Goal: Task Accomplishment & Management: Complete application form

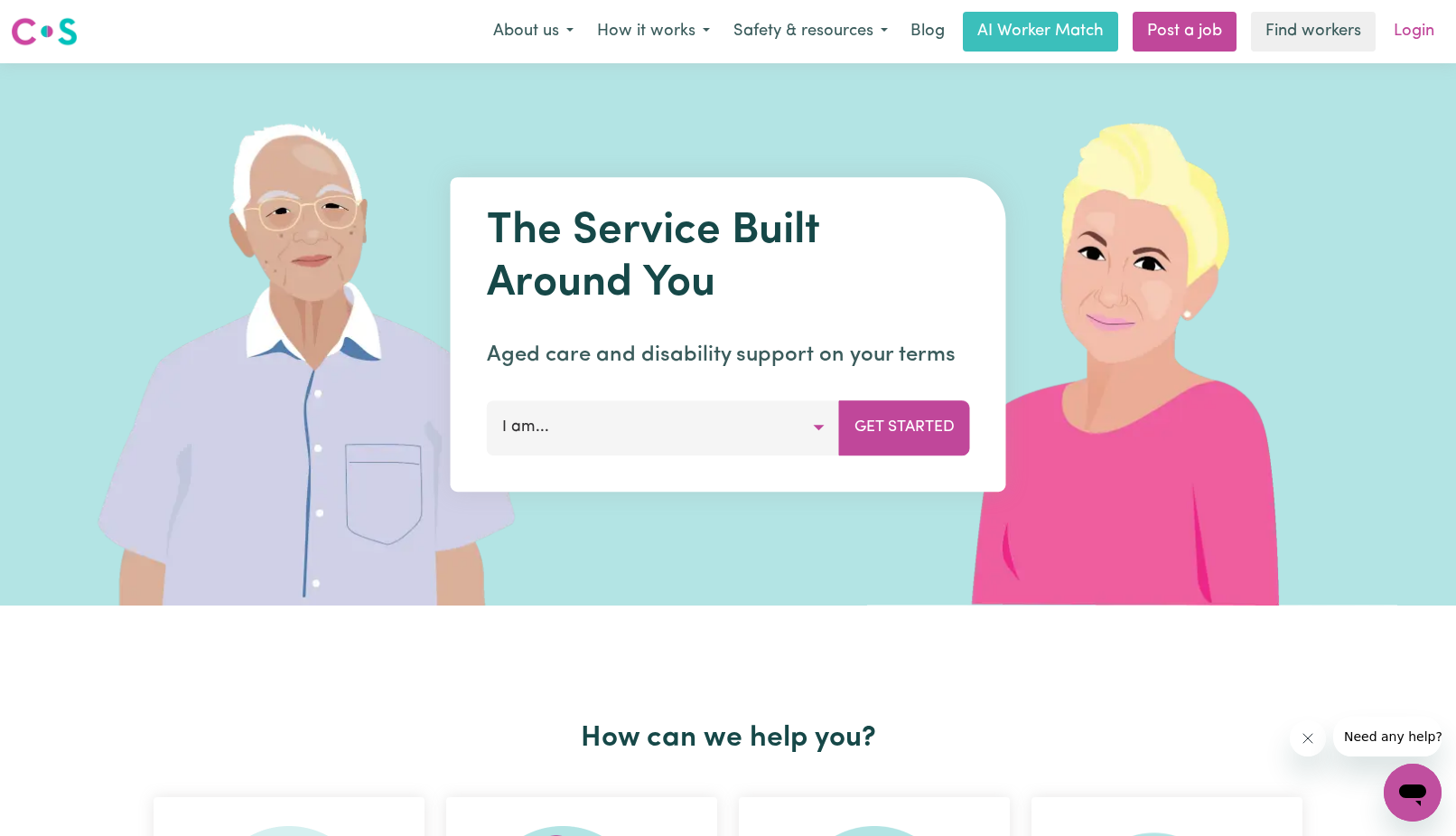
click at [1405, 25] on link "Login" at bounding box center [1413, 31] width 62 height 40
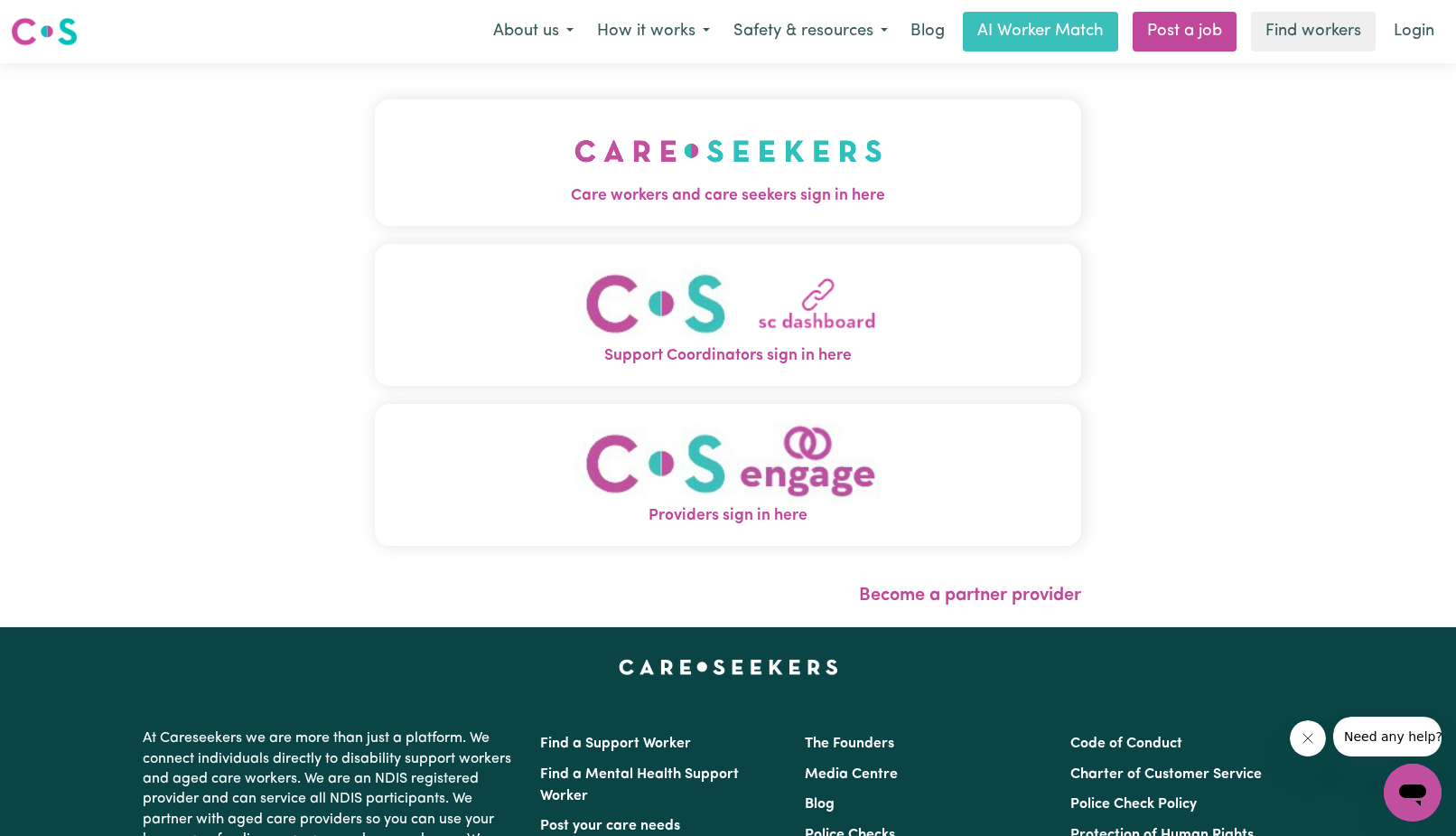
click at [743, 194] on span "Care workers and care seekers sign in here" at bounding box center [727, 195] width 706 height 24
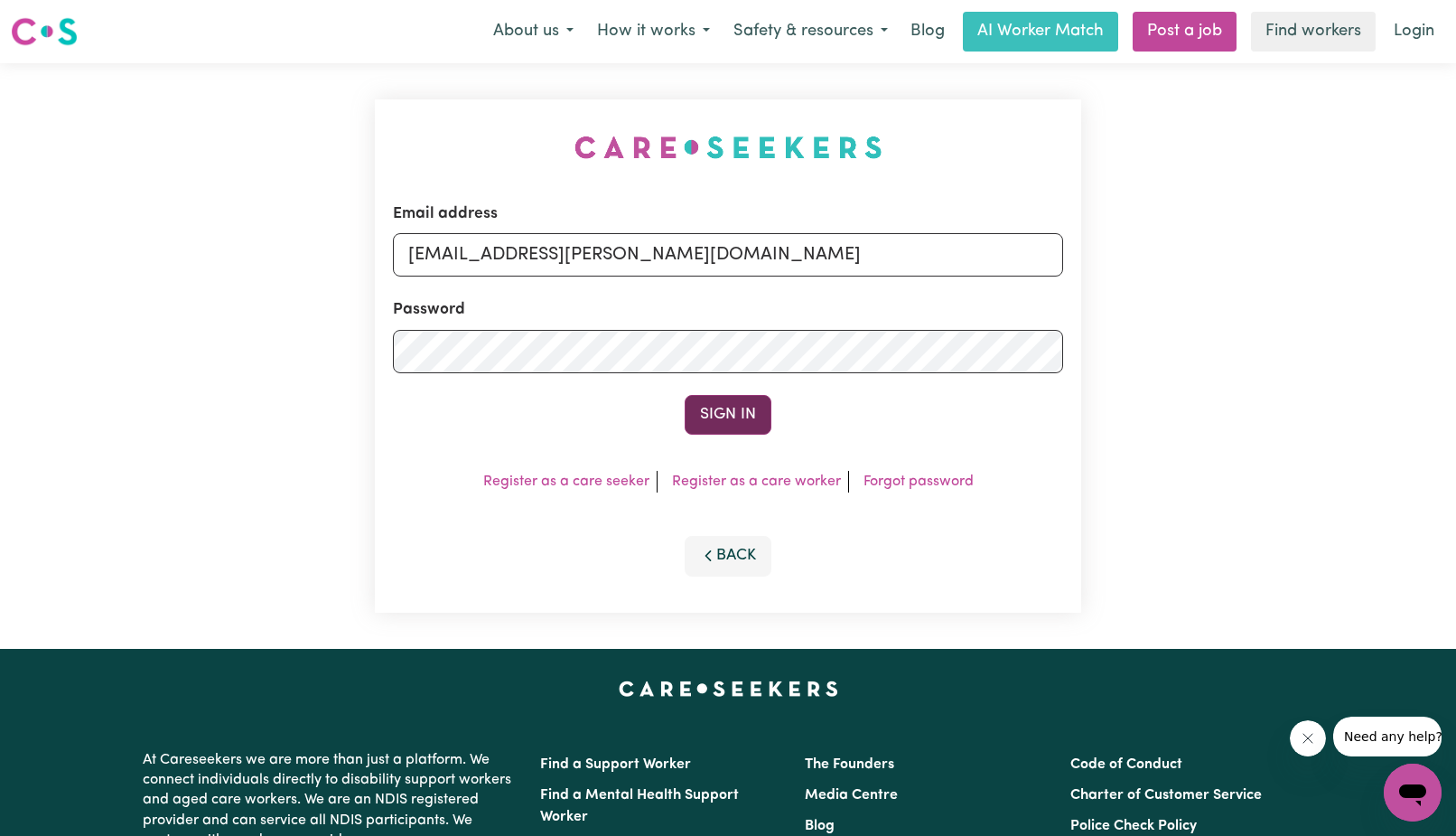
click at [729, 418] on button "Sign In" at bounding box center [728, 415] width 87 height 40
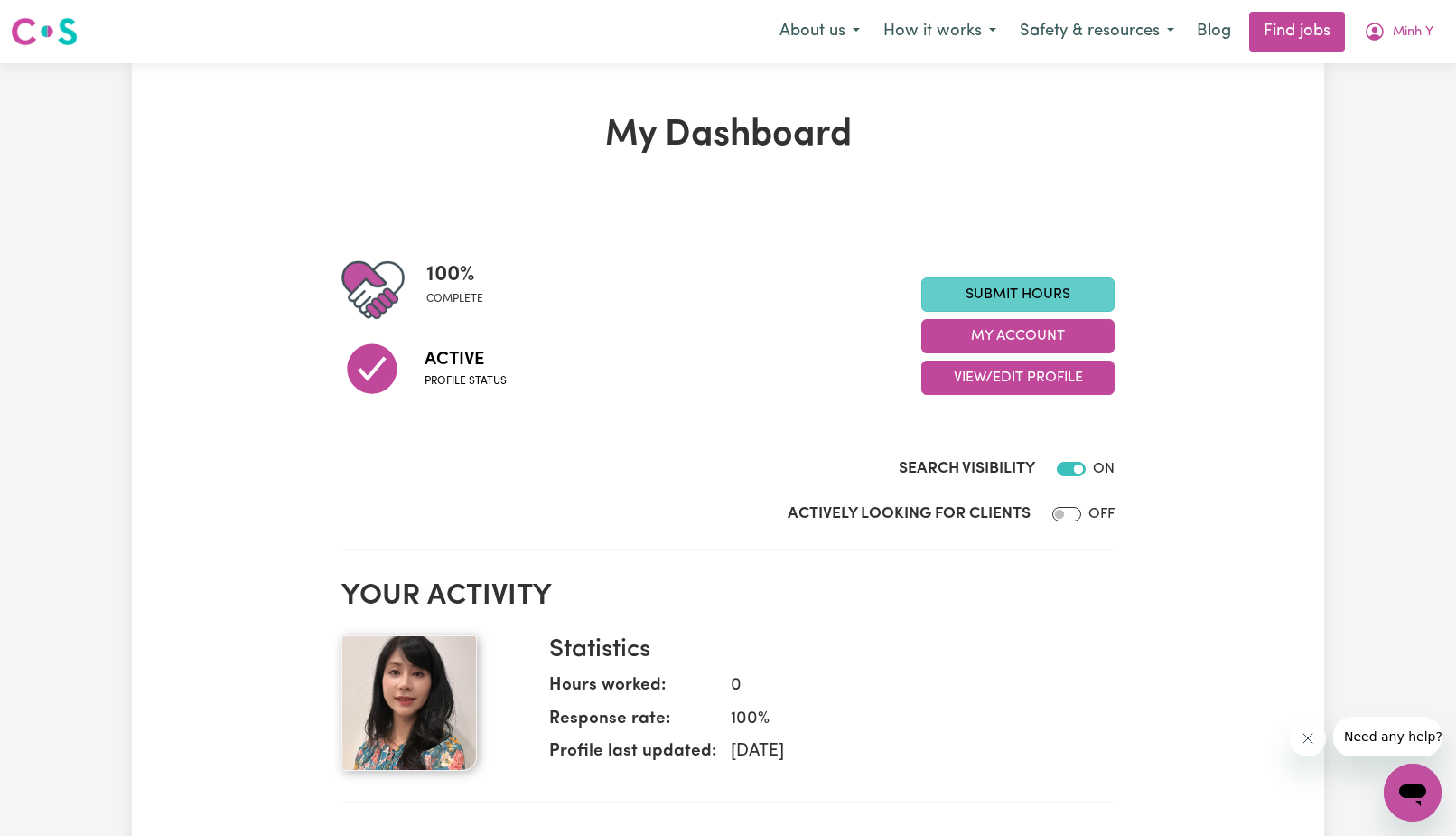
click at [1017, 296] on link "Submit Hours" at bounding box center [1018, 295] width 193 height 34
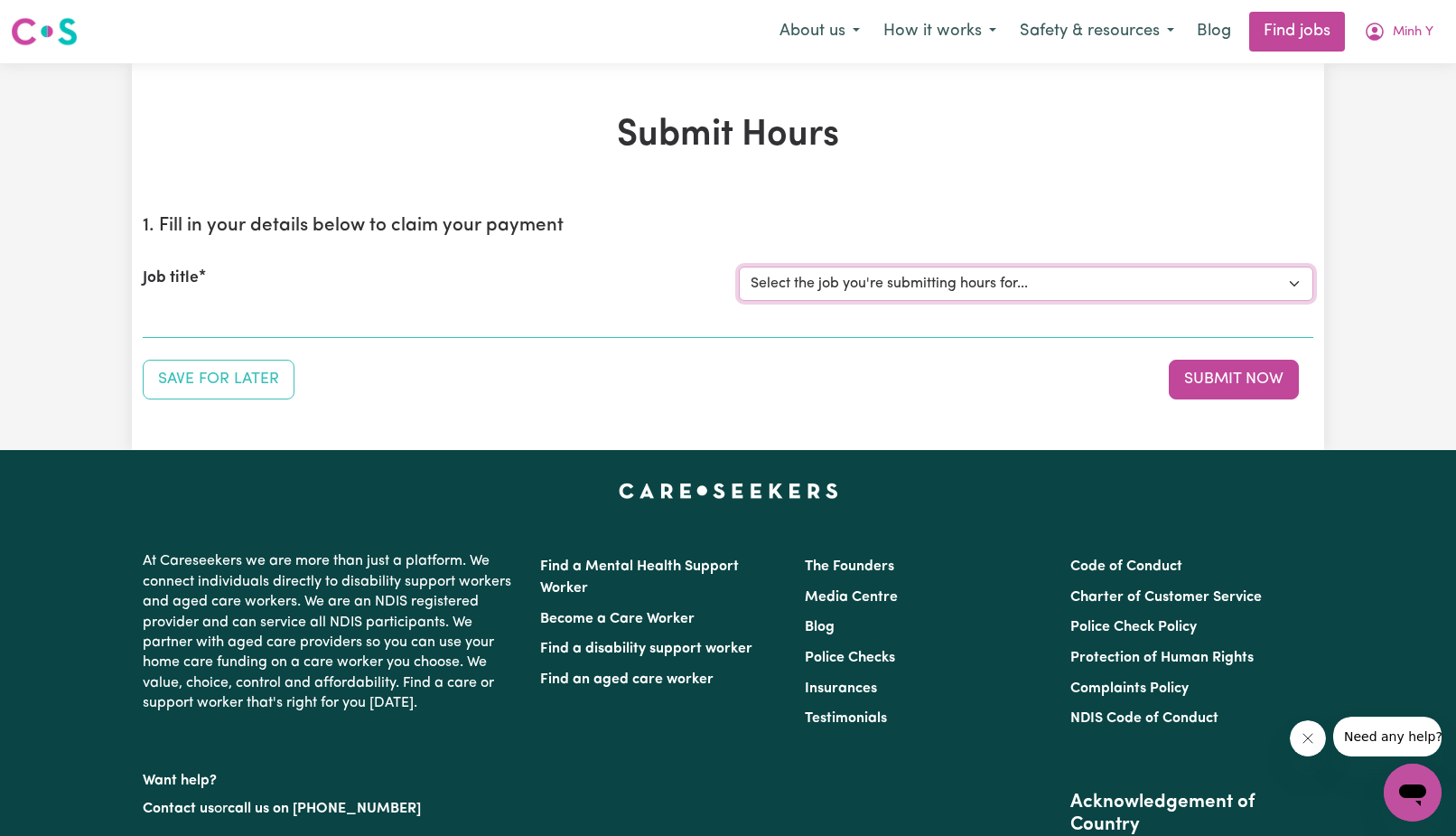
click at [738, 267] on select "Select the job you're submitting hours for... [[PERSON_NAME]] Assitance with ca…" at bounding box center [1025, 284] width 575 height 34
click option "[[PERSON_NAME]] Assitance with caring for a sweet [DEMOGRAPHIC_DATA]." at bounding box center [0, 0] width 0 height 0
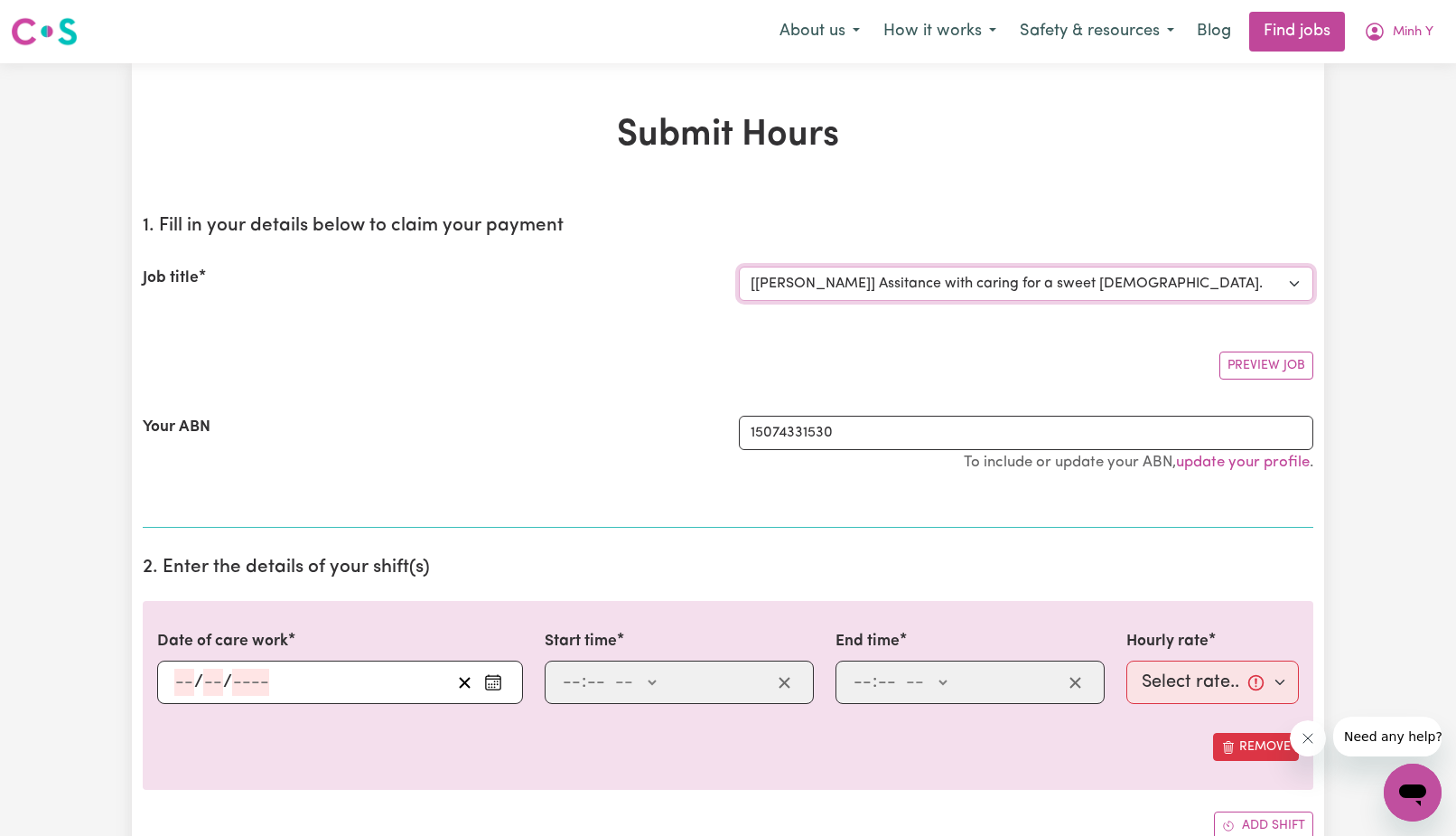
select select "0"
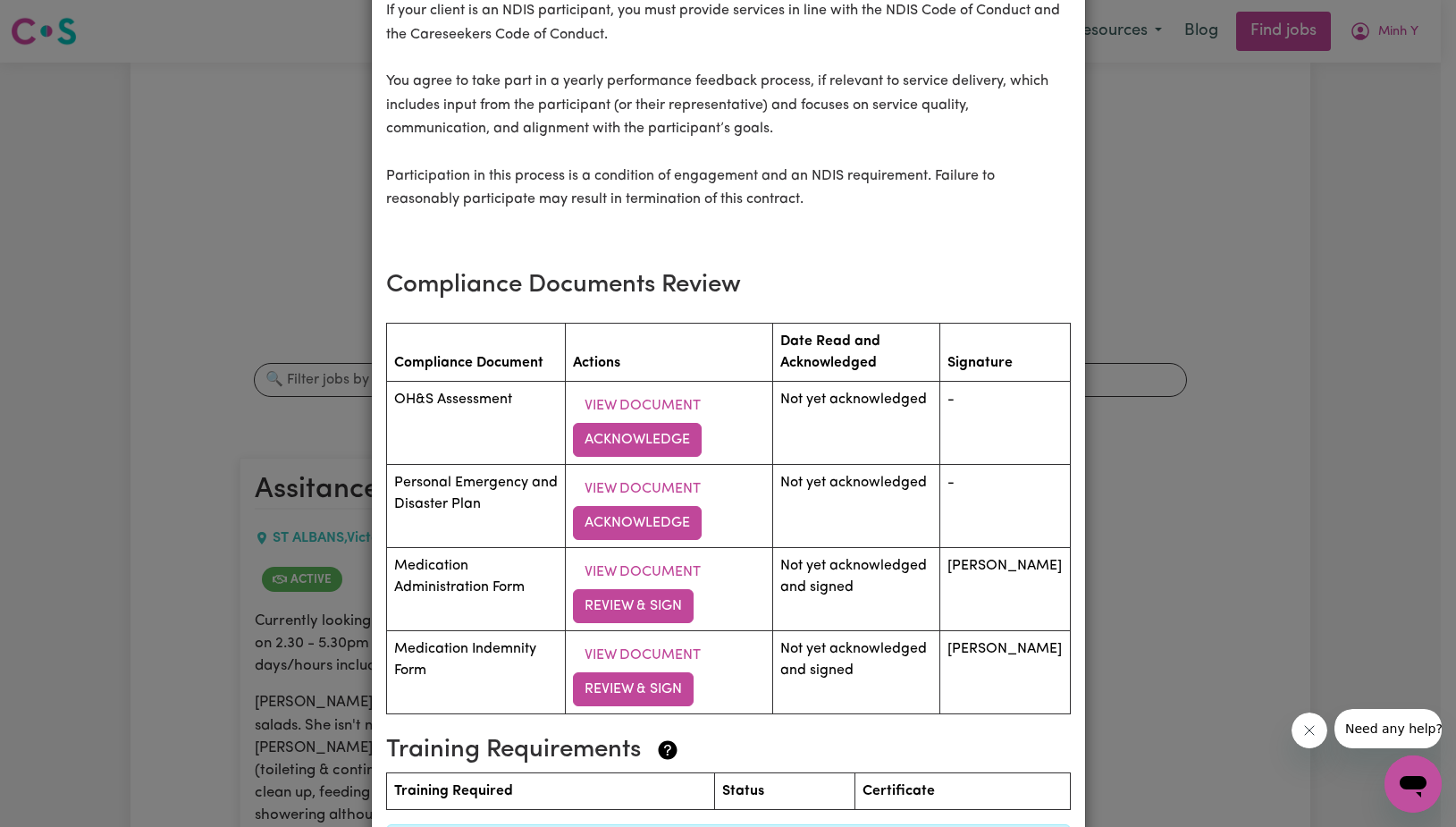
scroll to position [2440, 0]
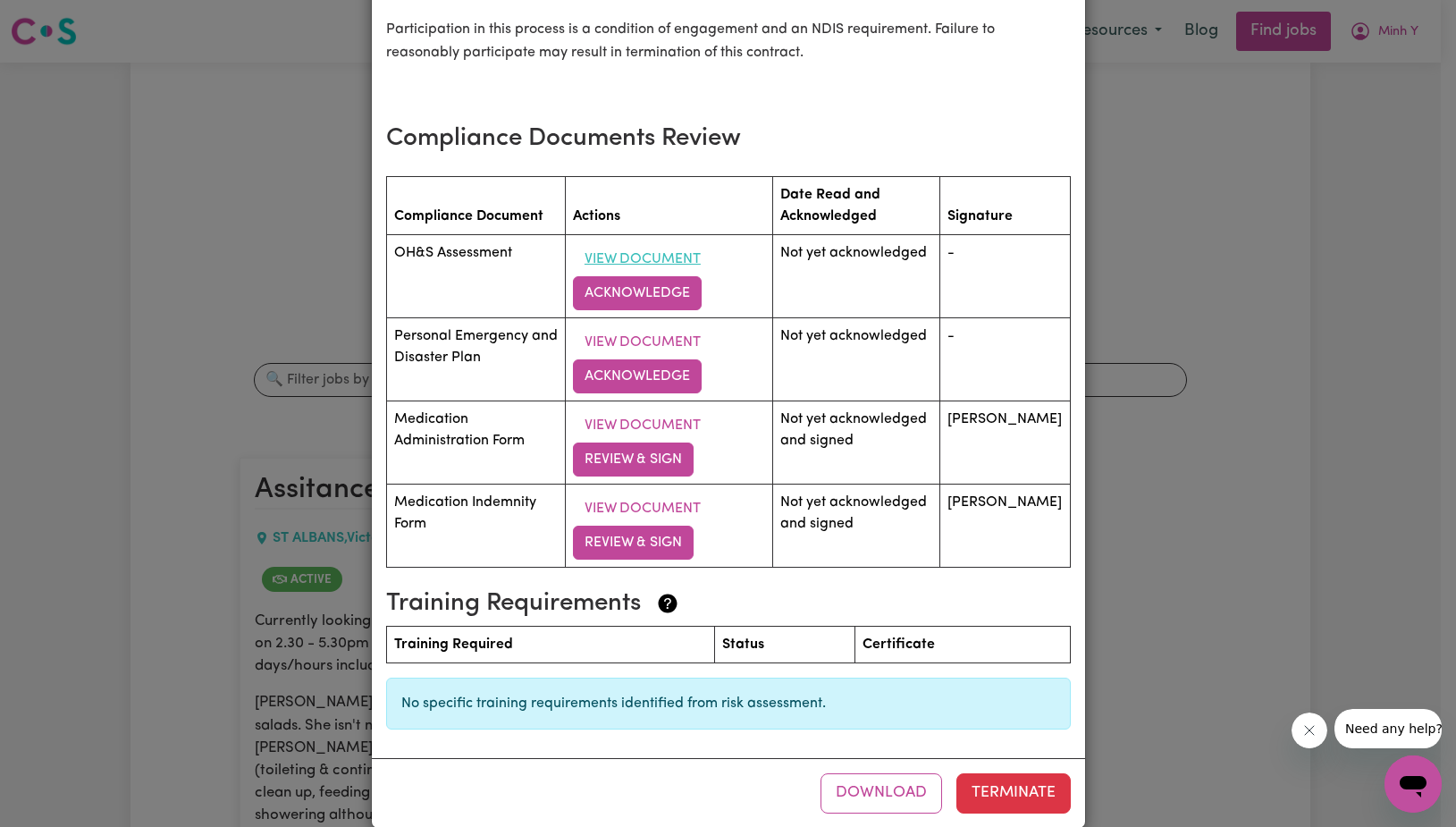
click at [641, 276] on button "View Document" at bounding box center [643, 259] width 140 height 34
click at [670, 310] on button "Acknowledge" at bounding box center [637, 293] width 129 height 34
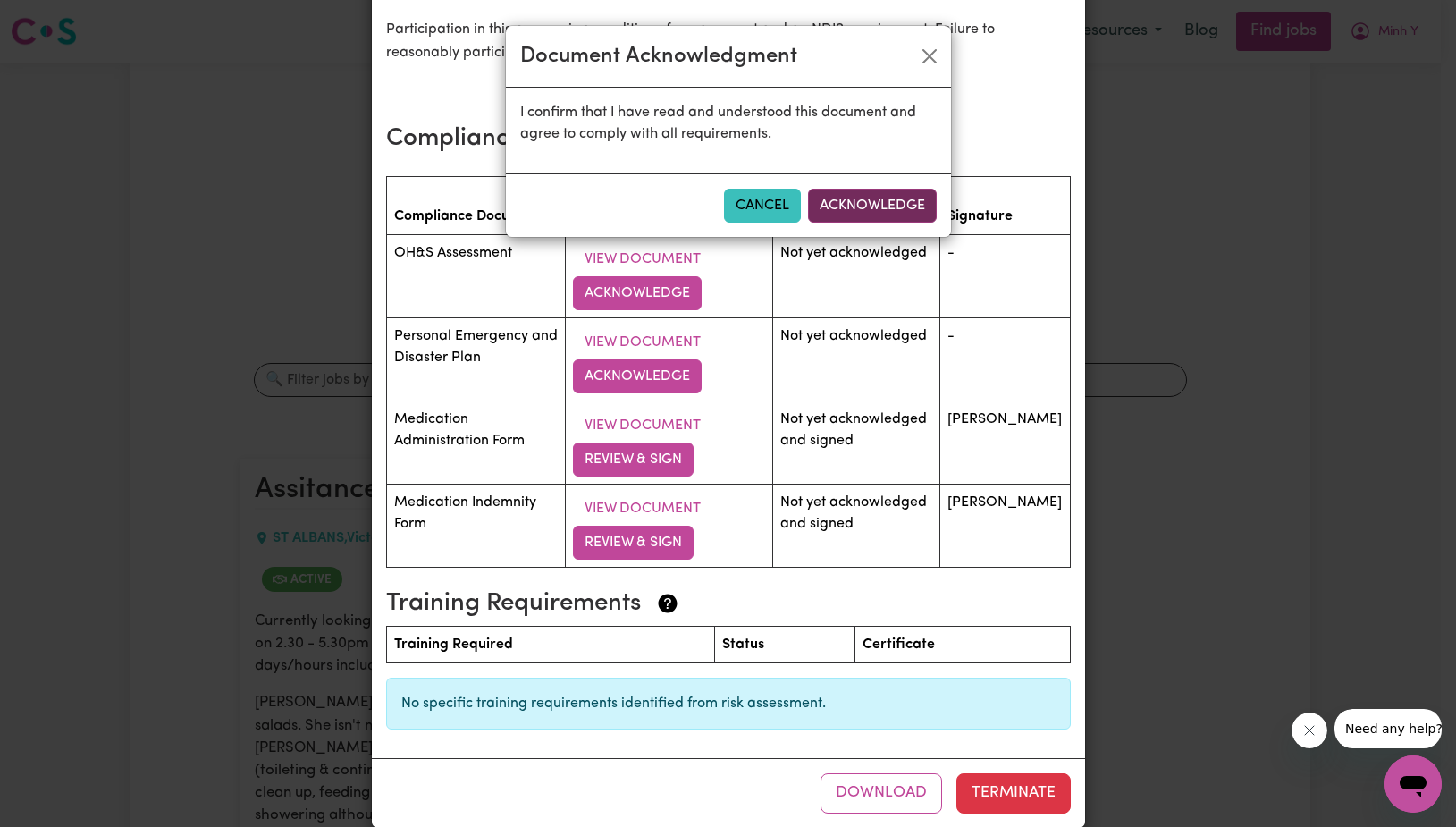
click at [878, 199] on button "Acknowledge" at bounding box center [872, 206] width 129 height 34
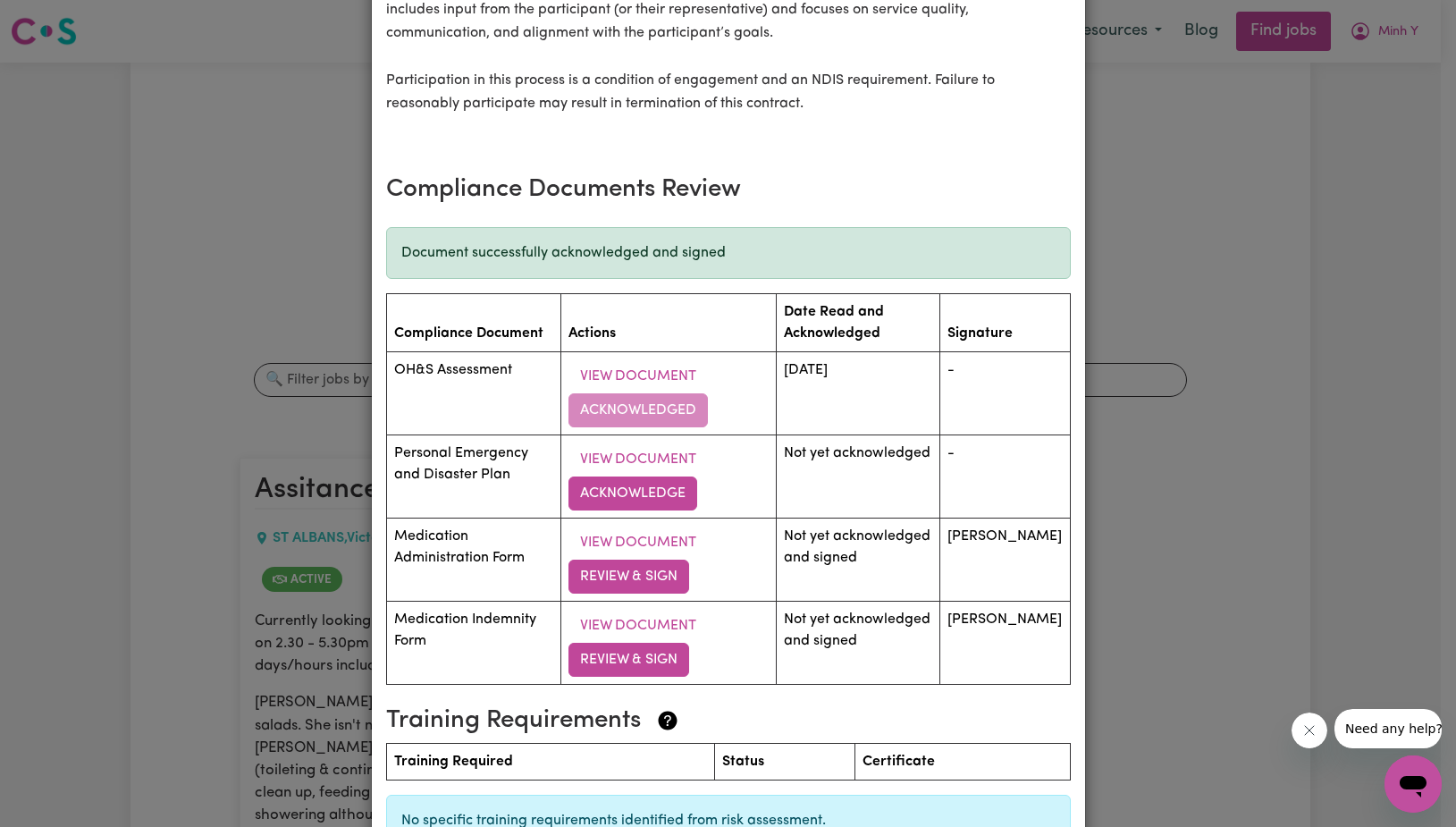
scroll to position [2528, 0]
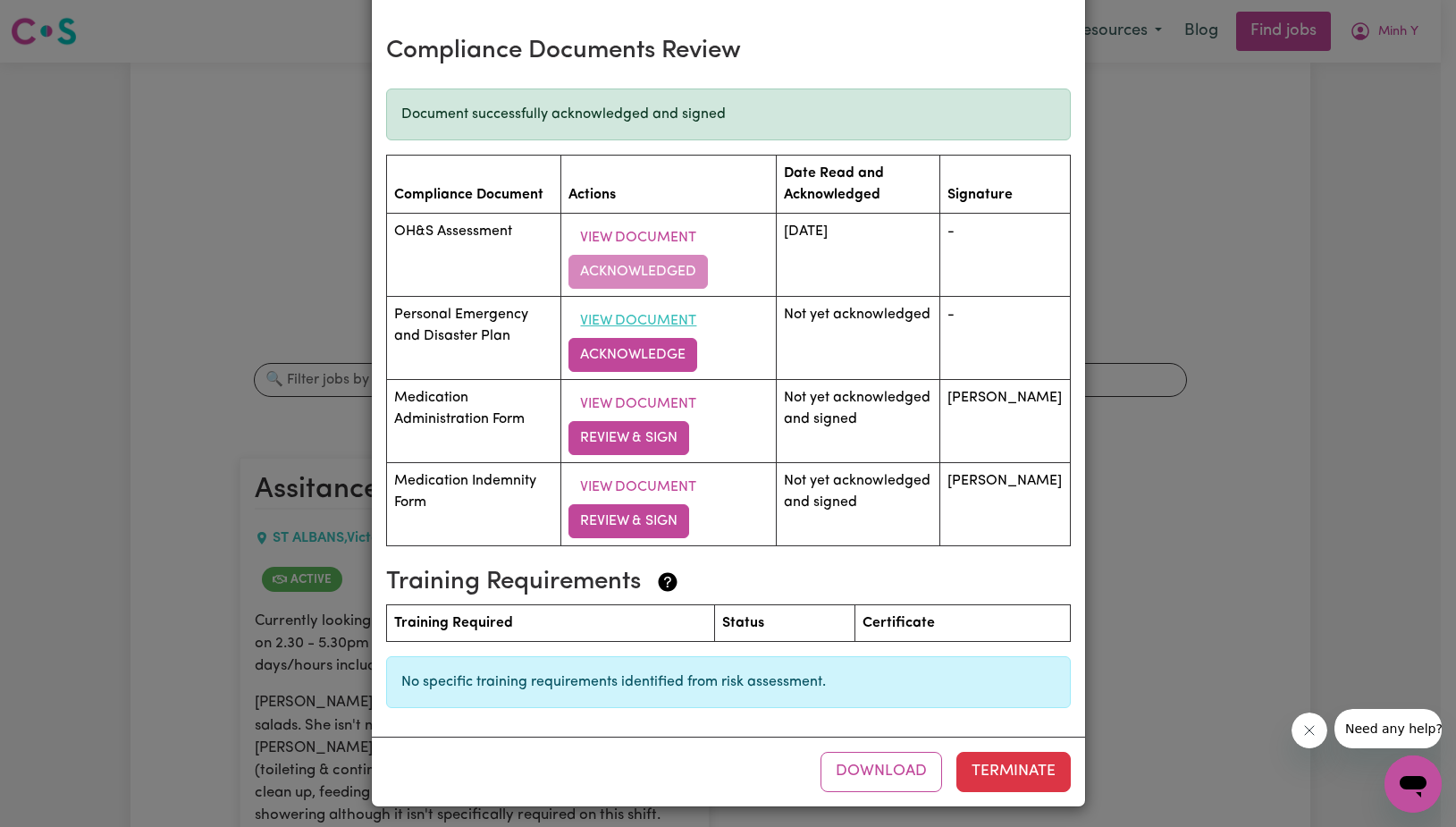
click at [615, 338] on button "View Document" at bounding box center [638, 321] width 140 height 34
click at [648, 371] on button "Acknowledge" at bounding box center [633, 355] width 129 height 34
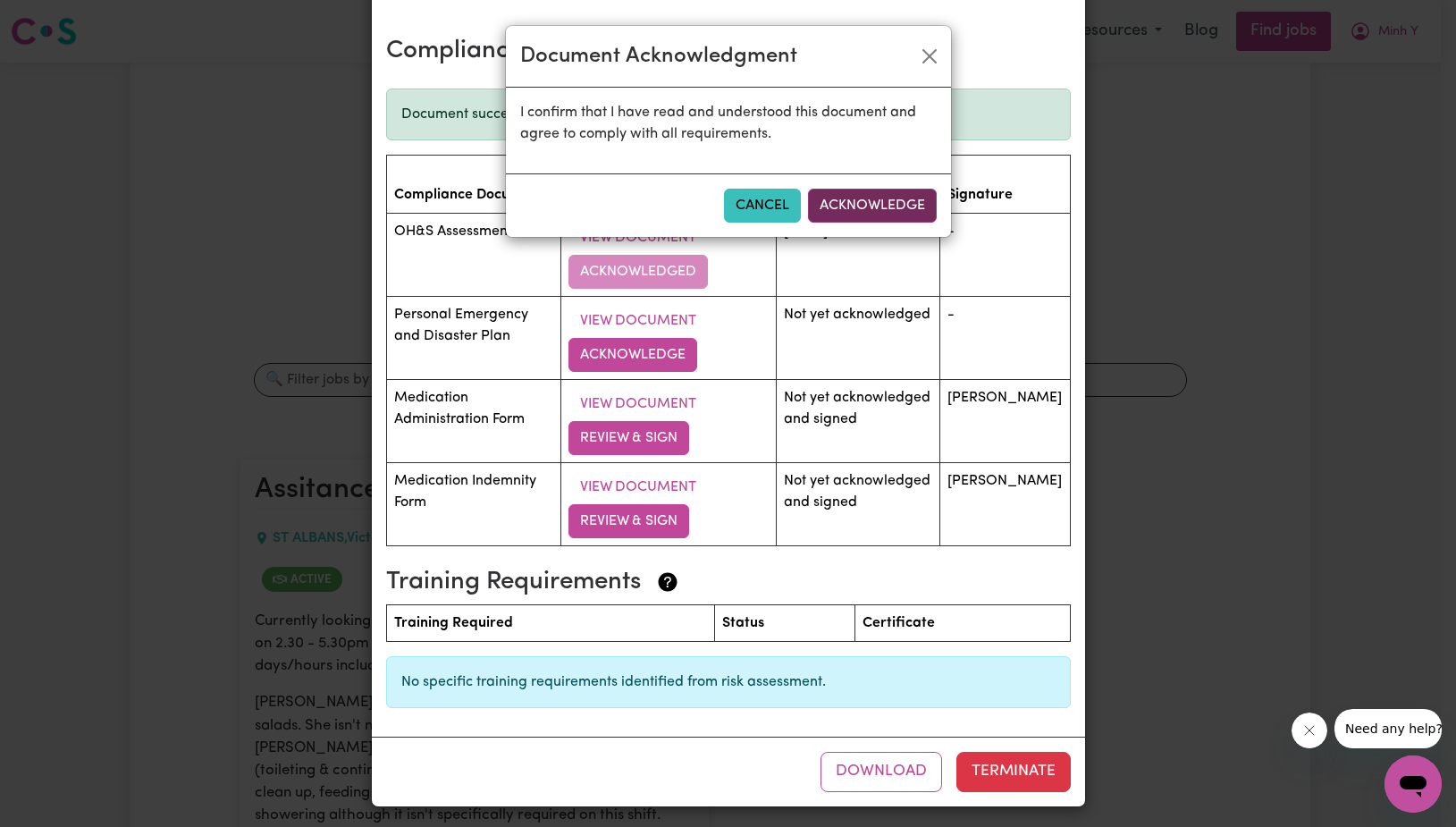
click at [862, 198] on button "Acknowledge" at bounding box center [872, 206] width 129 height 34
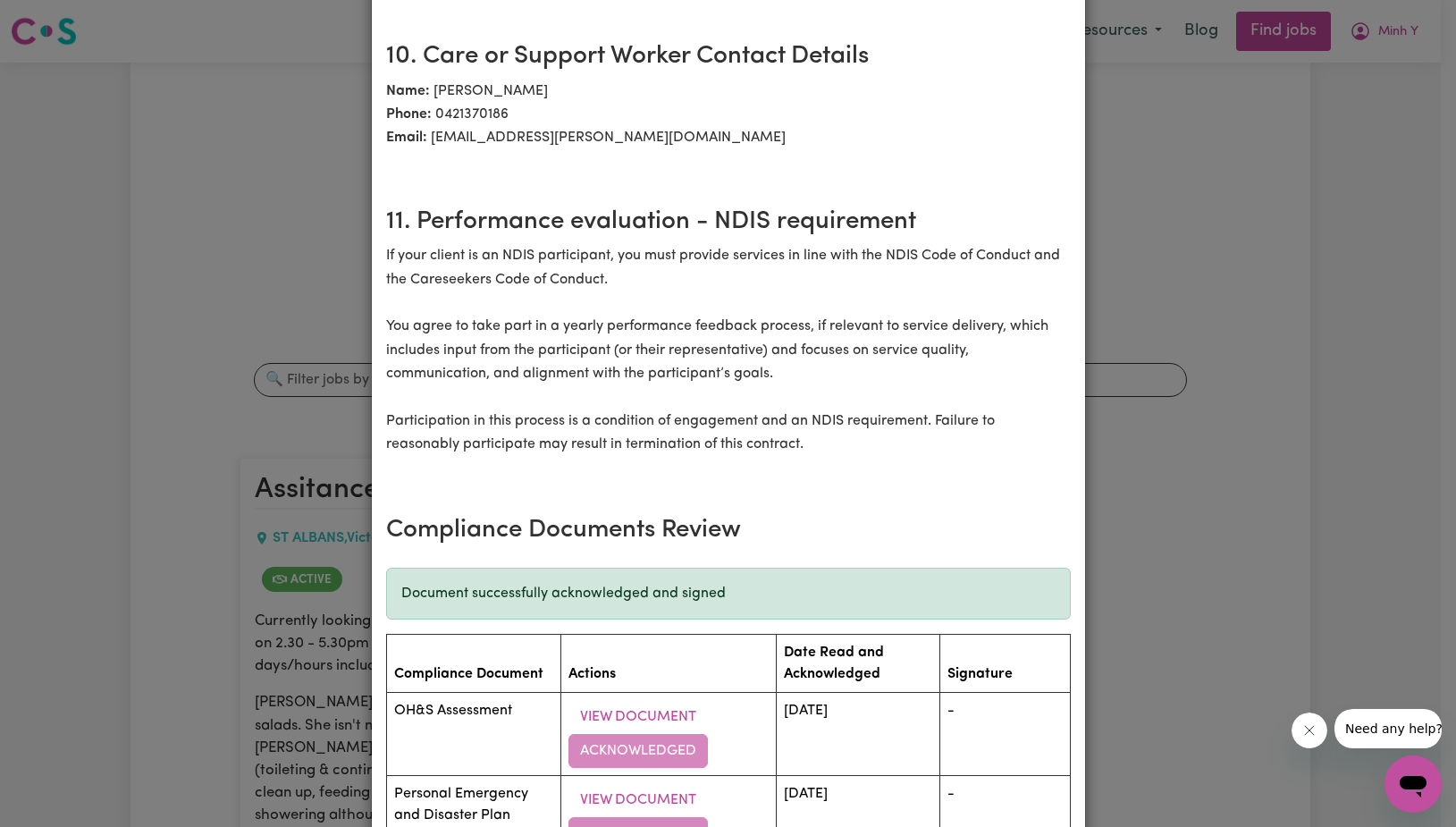
scroll to position [2557, 0]
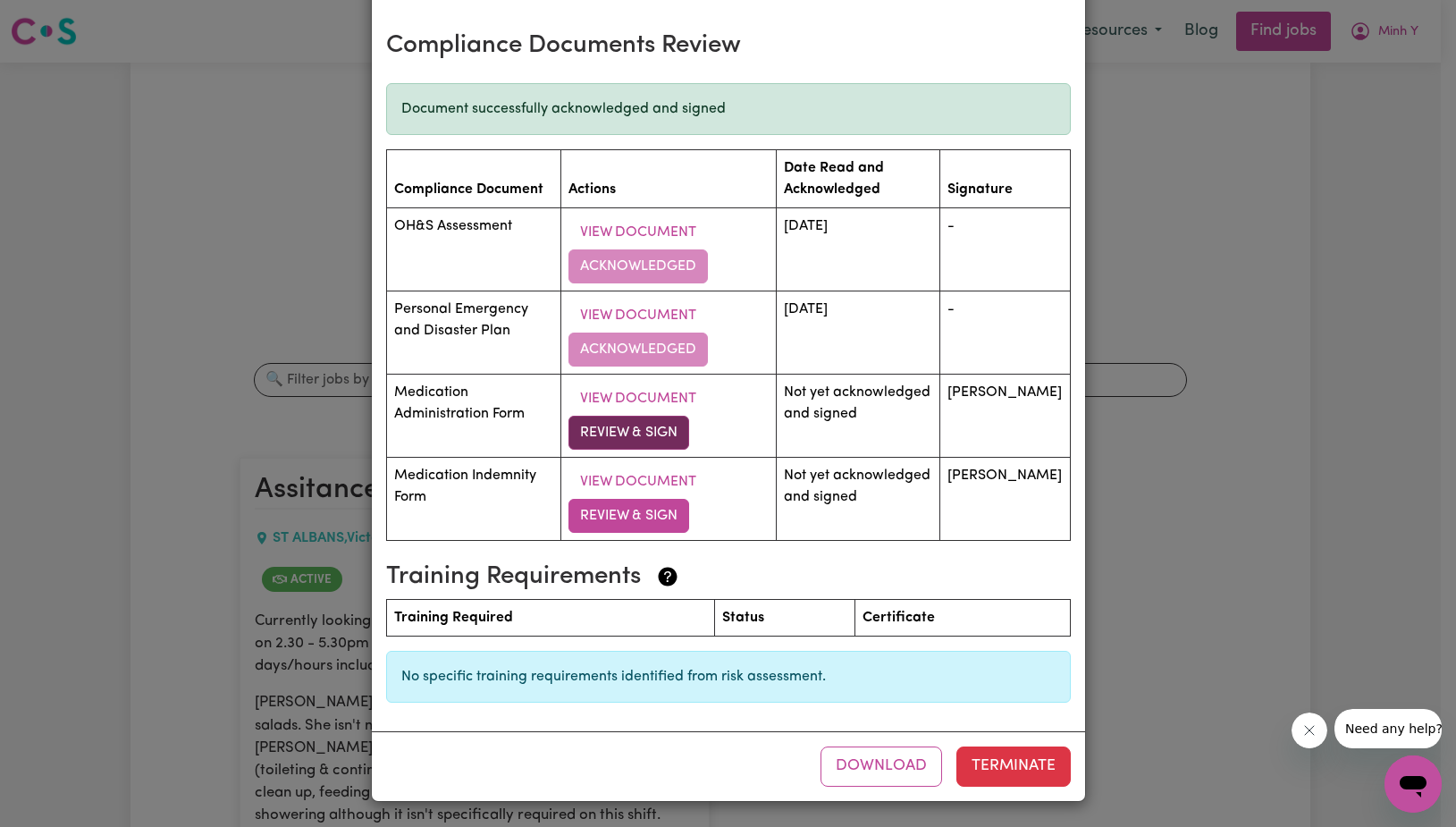
click at [621, 438] on button "Review & Sign" at bounding box center [629, 433] width 121 height 34
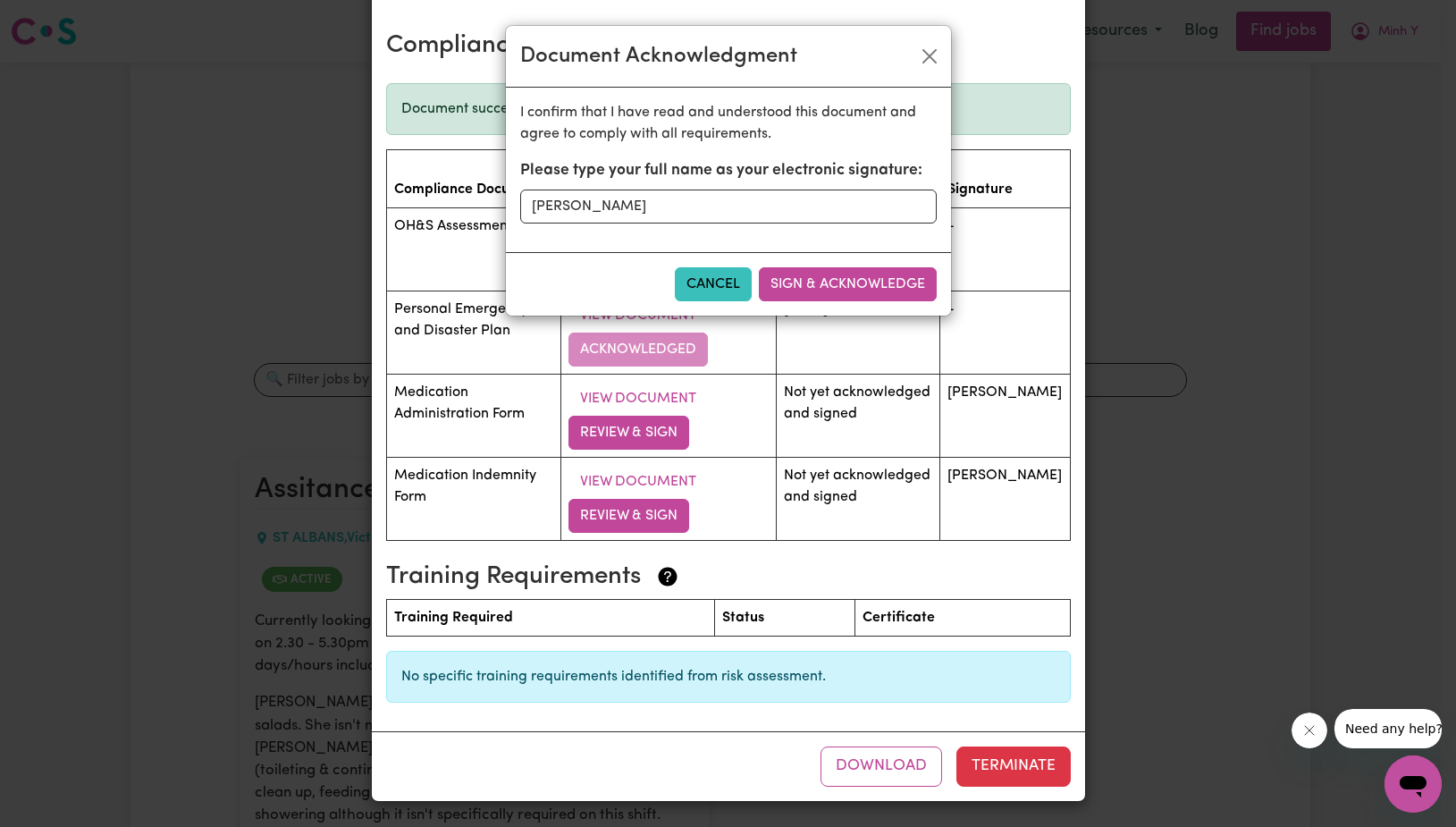
click at [636, 396] on div "Document Acknowledgment I confirm that I have read and understood this document…" at bounding box center [728, 413] width 1456 height 827
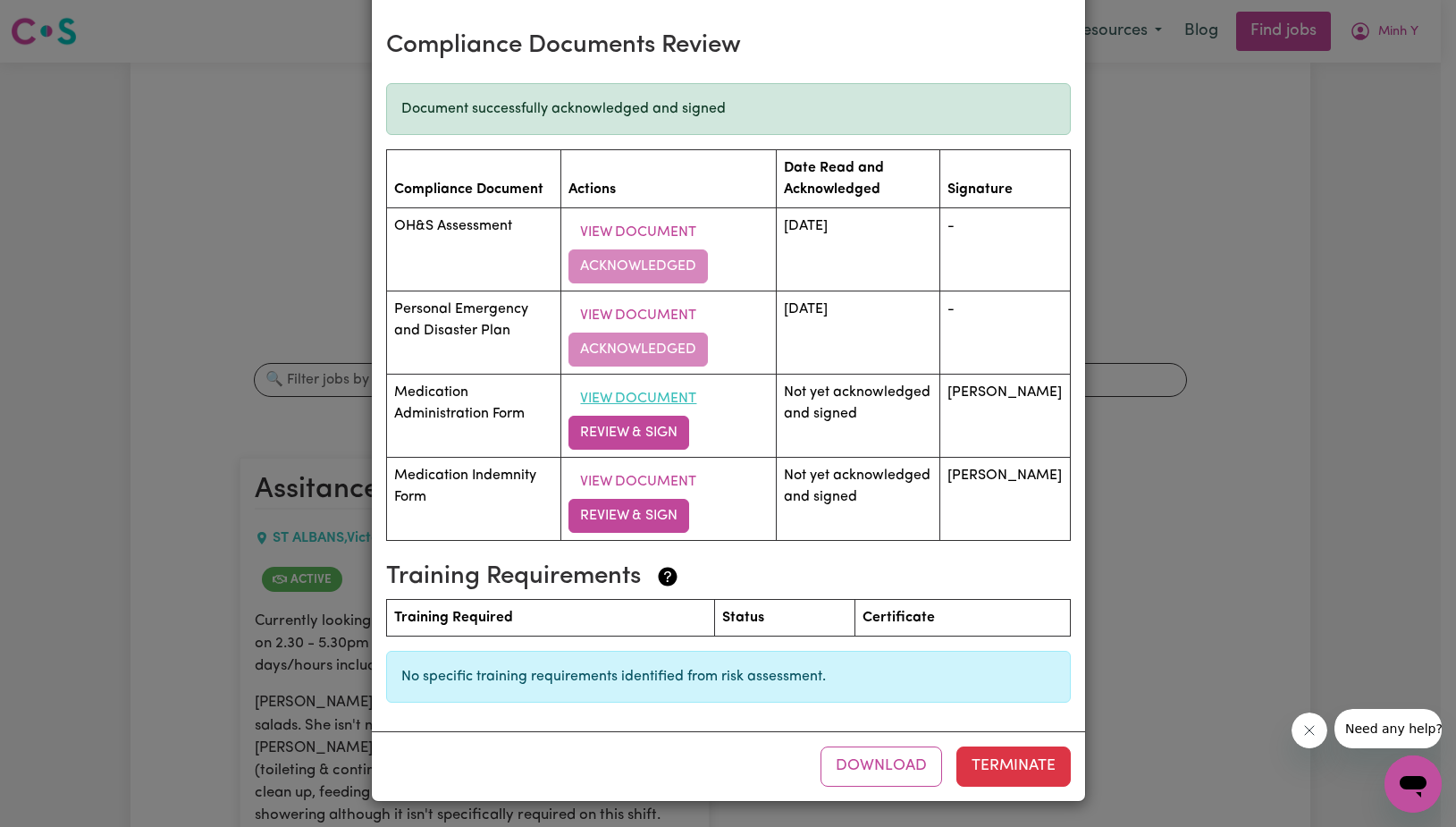
click at [647, 403] on button "View Document" at bounding box center [638, 399] width 140 height 34
click at [644, 431] on button "Review & Sign" at bounding box center [629, 433] width 121 height 34
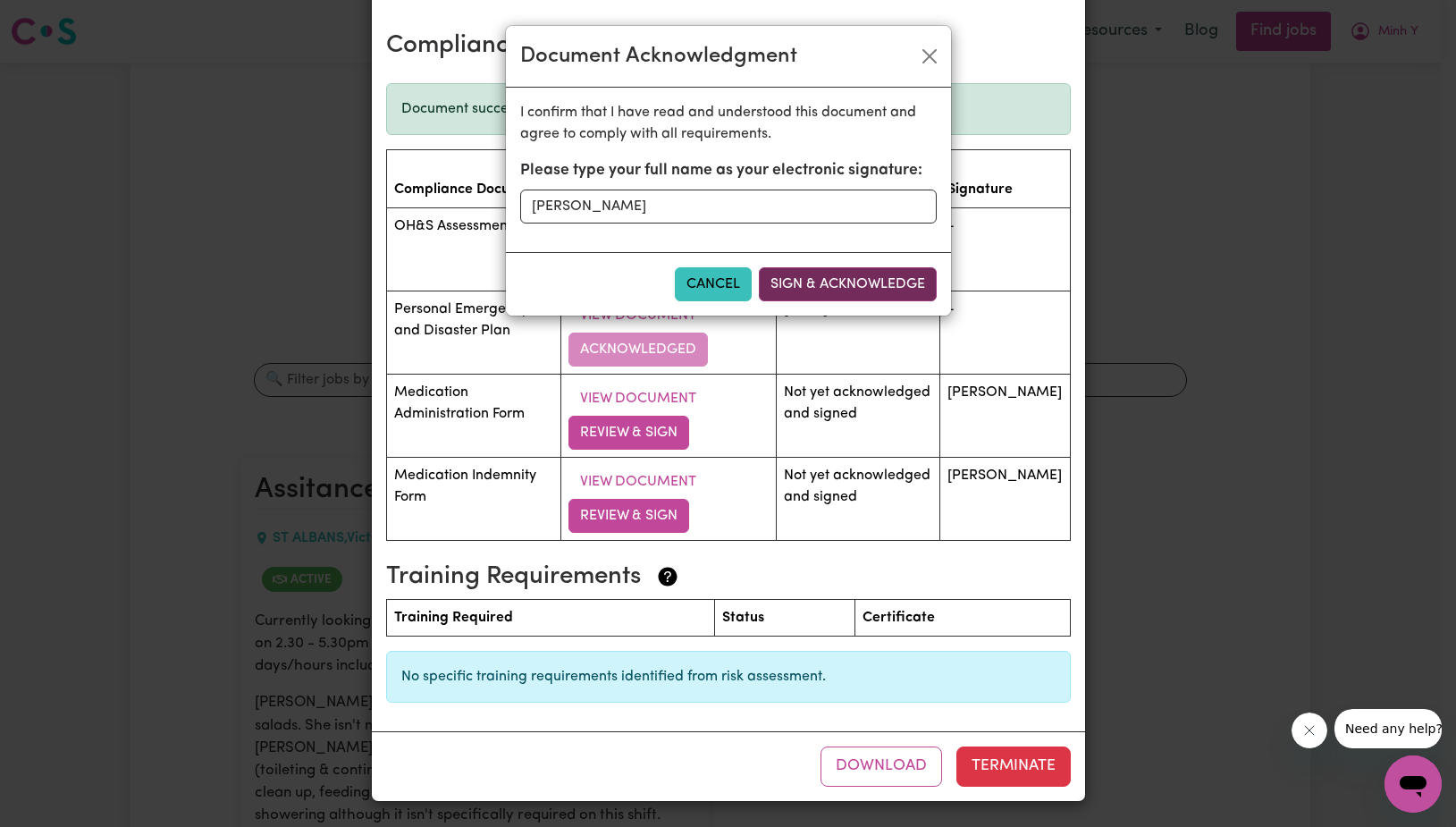
click at [813, 283] on button "Sign & Acknowledge" at bounding box center [848, 284] width 178 height 34
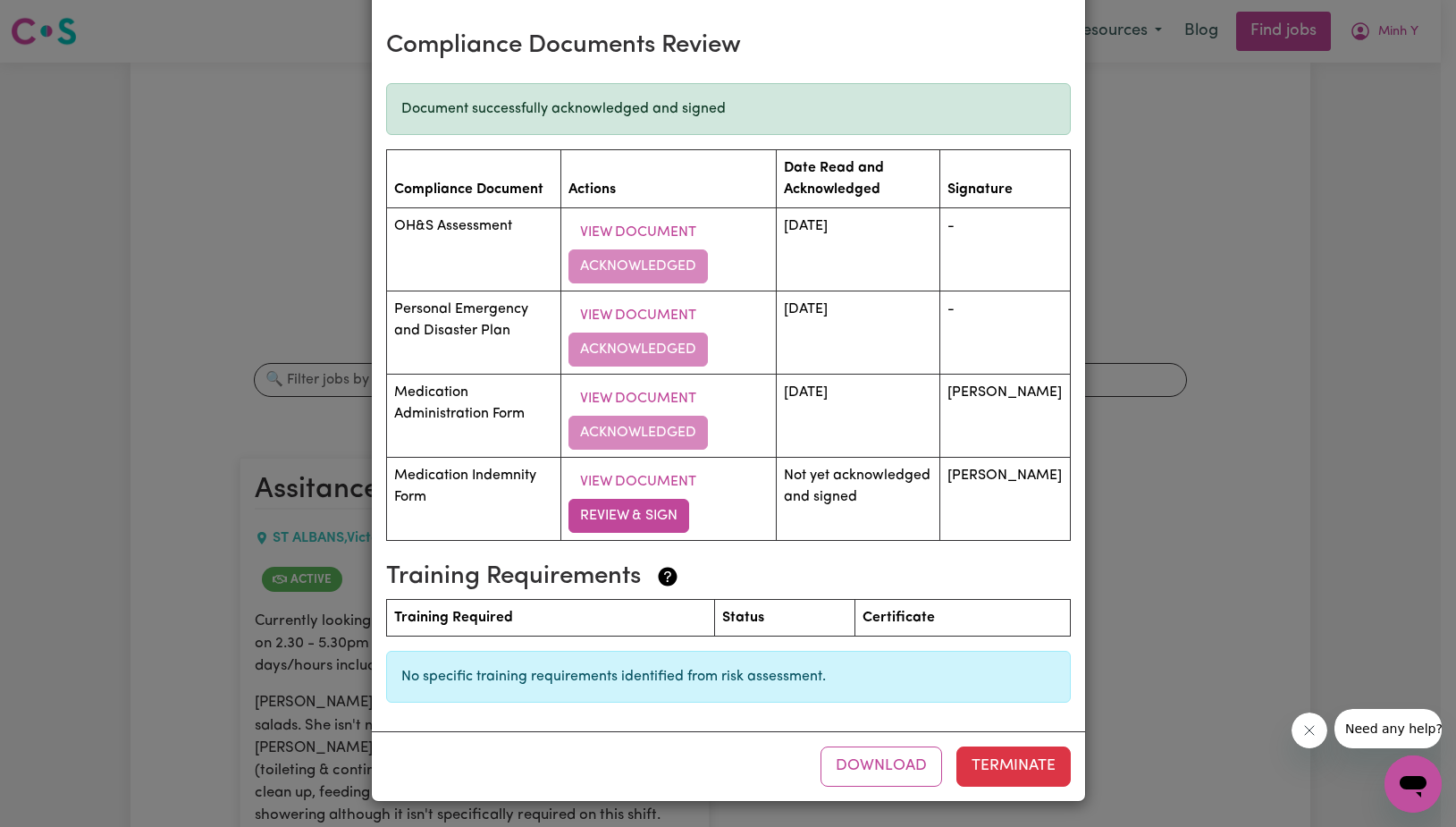
drag, startPoint x: 1449, startPoint y: 584, endPoint x: 43, endPoint y: 7, distance: 1519.8
click at [674, 475] on button "View Document" at bounding box center [638, 482] width 140 height 34
click at [636, 515] on button "Review & Sign" at bounding box center [629, 516] width 121 height 34
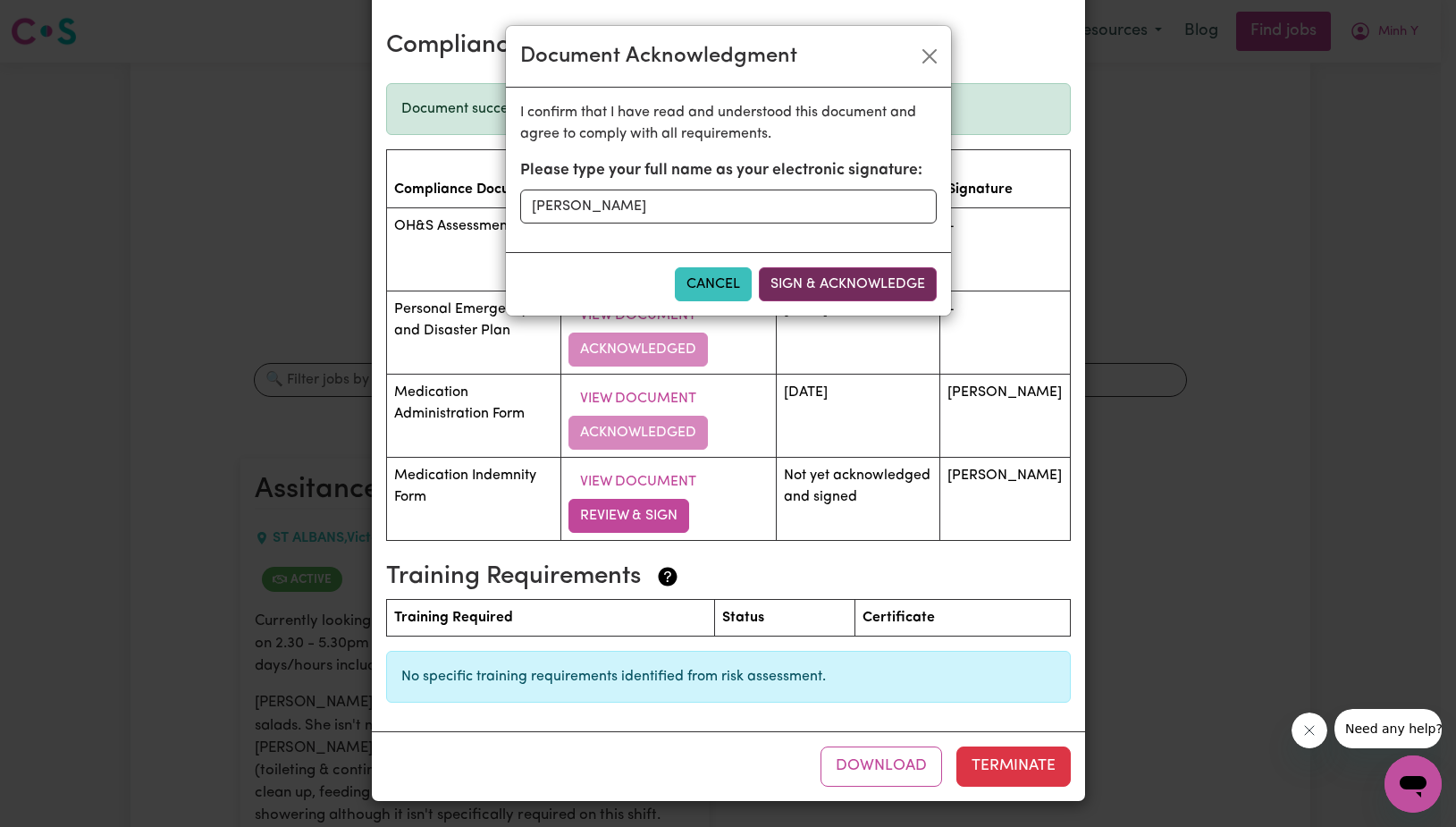
click at [867, 285] on button "Sign & Acknowledge" at bounding box center [848, 284] width 178 height 34
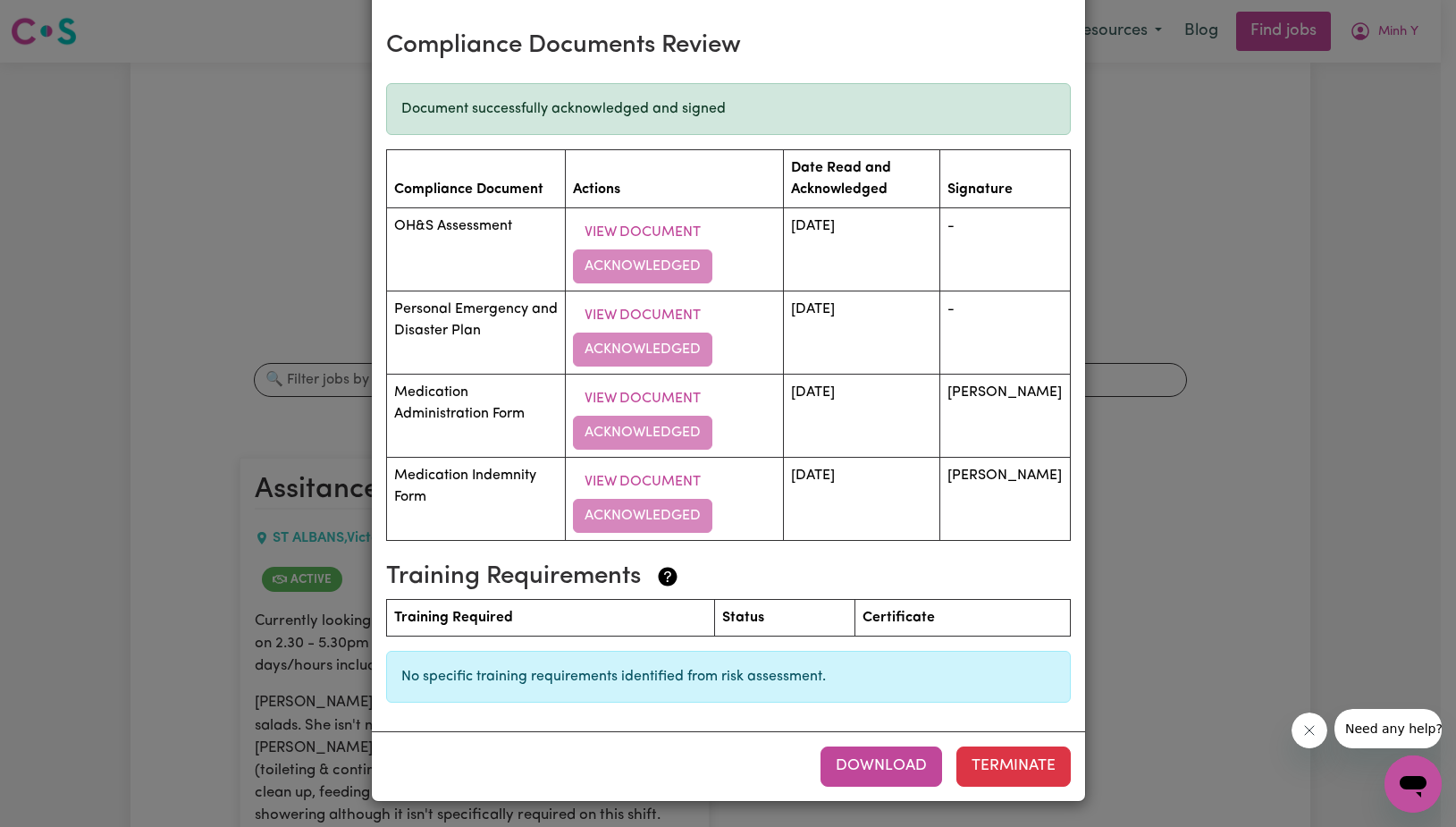
click at [852, 768] on button "Download" at bounding box center [881, 767] width 122 height 40
click at [1419, 106] on div "Assitance with caring for a sweet [DEMOGRAPHIC_DATA]. [DEMOGRAPHIC_DATA] terms …" at bounding box center [728, 413] width 1456 height 827
click at [1303, 462] on div "Assitance with caring for a sweet [DEMOGRAPHIC_DATA]. [DEMOGRAPHIC_DATA] terms …" at bounding box center [728, 413] width 1456 height 827
click at [1185, 184] on div "Assitance with caring for a sweet [DEMOGRAPHIC_DATA]. [DEMOGRAPHIC_DATA] terms …" at bounding box center [728, 413] width 1456 height 827
click at [926, 627] on th "Certificate" at bounding box center [963, 618] width 215 height 37
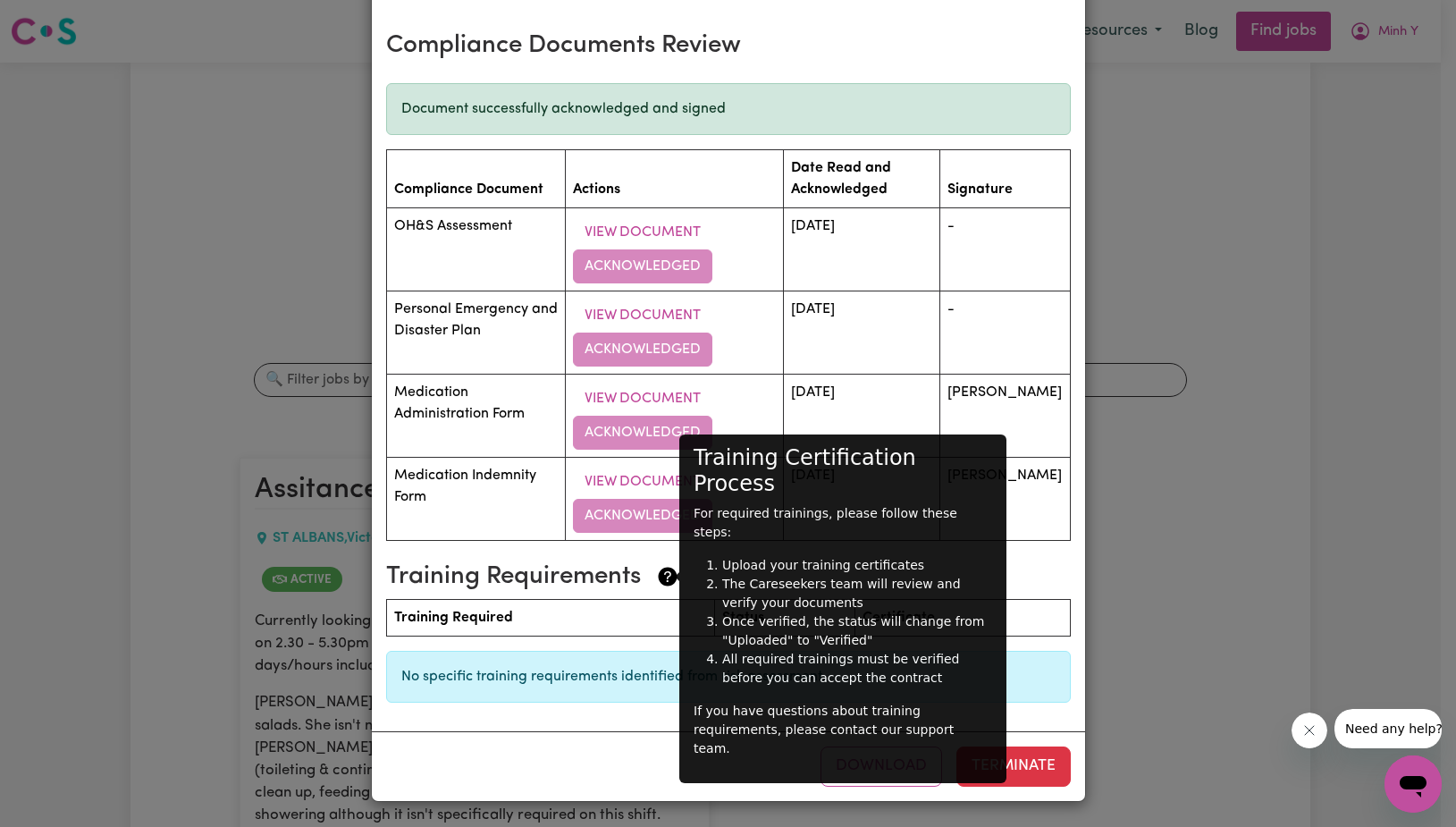
click at [662, 578] on icon at bounding box center [668, 577] width 19 height 19
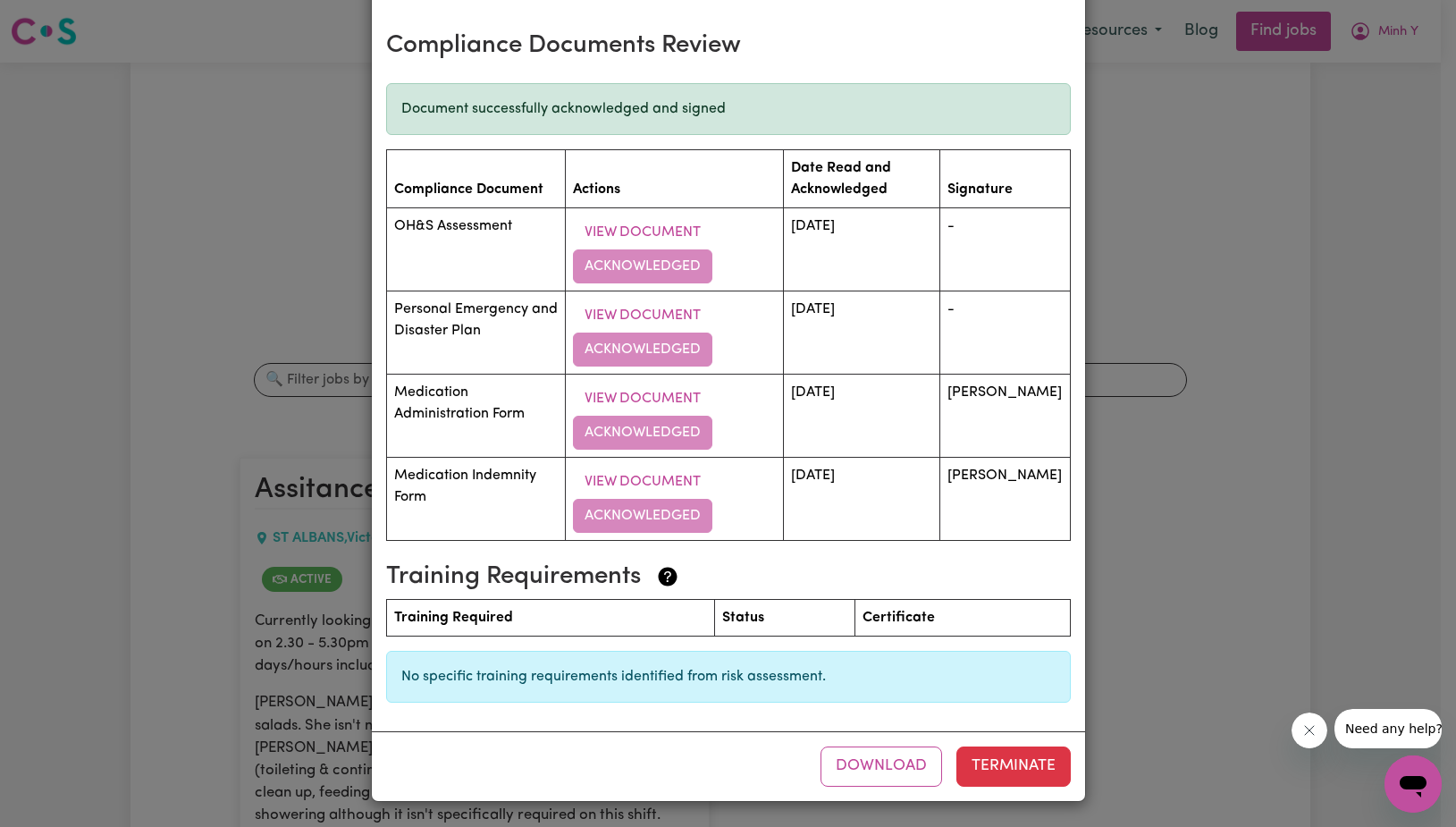
click at [661, 578] on icon at bounding box center [668, 577] width 19 height 19
click at [659, 267] on td "View Document Acknowledged" at bounding box center [673, 249] width 218 height 83
click at [1003, 239] on td "-" at bounding box center [1004, 249] width 129 height 83
click at [1345, 263] on div "Assitance with caring for a sweet [DEMOGRAPHIC_DATA]. [DEMOGRAPHIC_DATA] terms …" at bounding box center [728, 413] width 1456 height 827
click at [1308, 729] on icon "Close message from company" at bounding box center [1309, 730] width 8 height 8
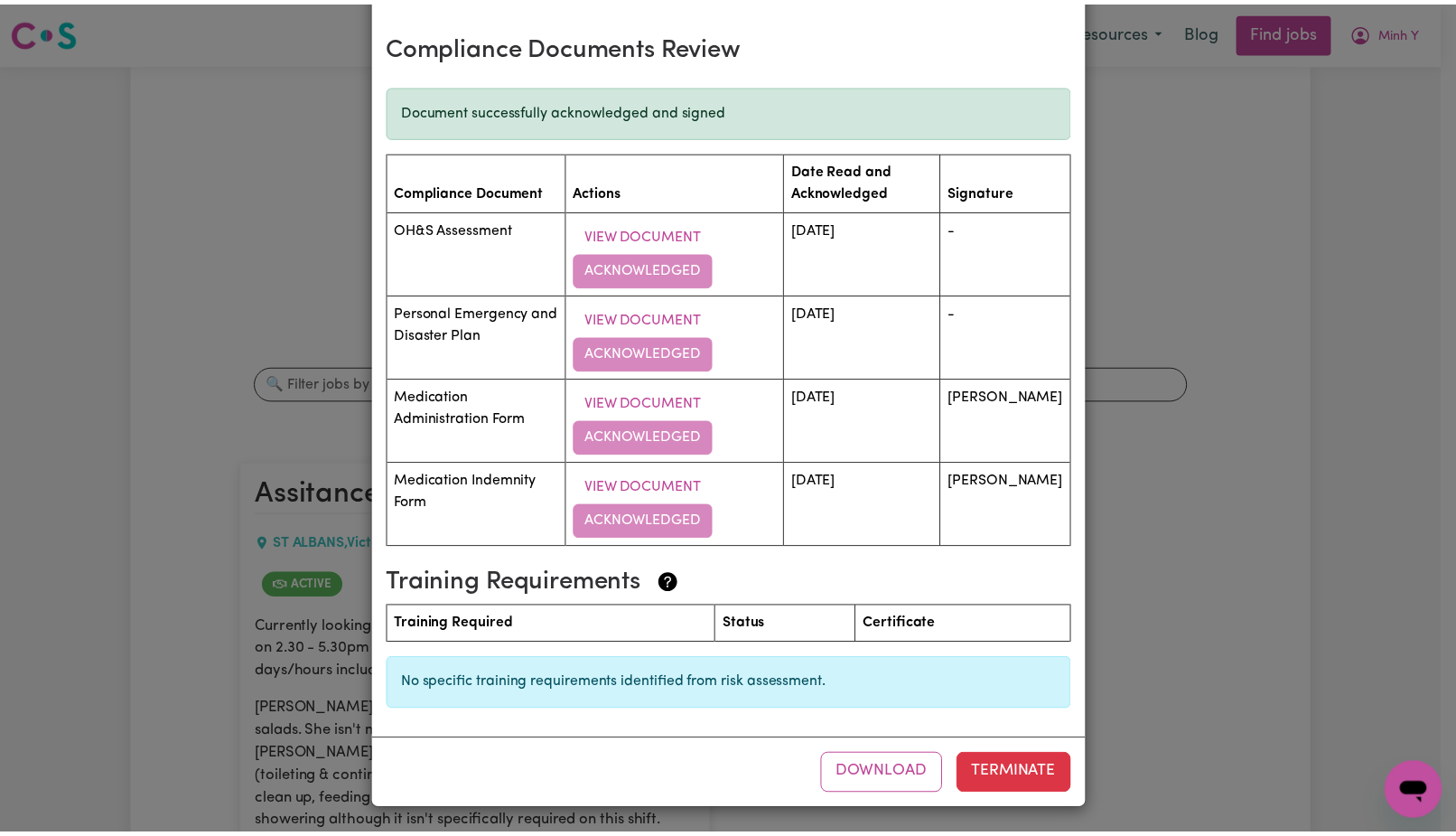
scroll to position [0, 0]
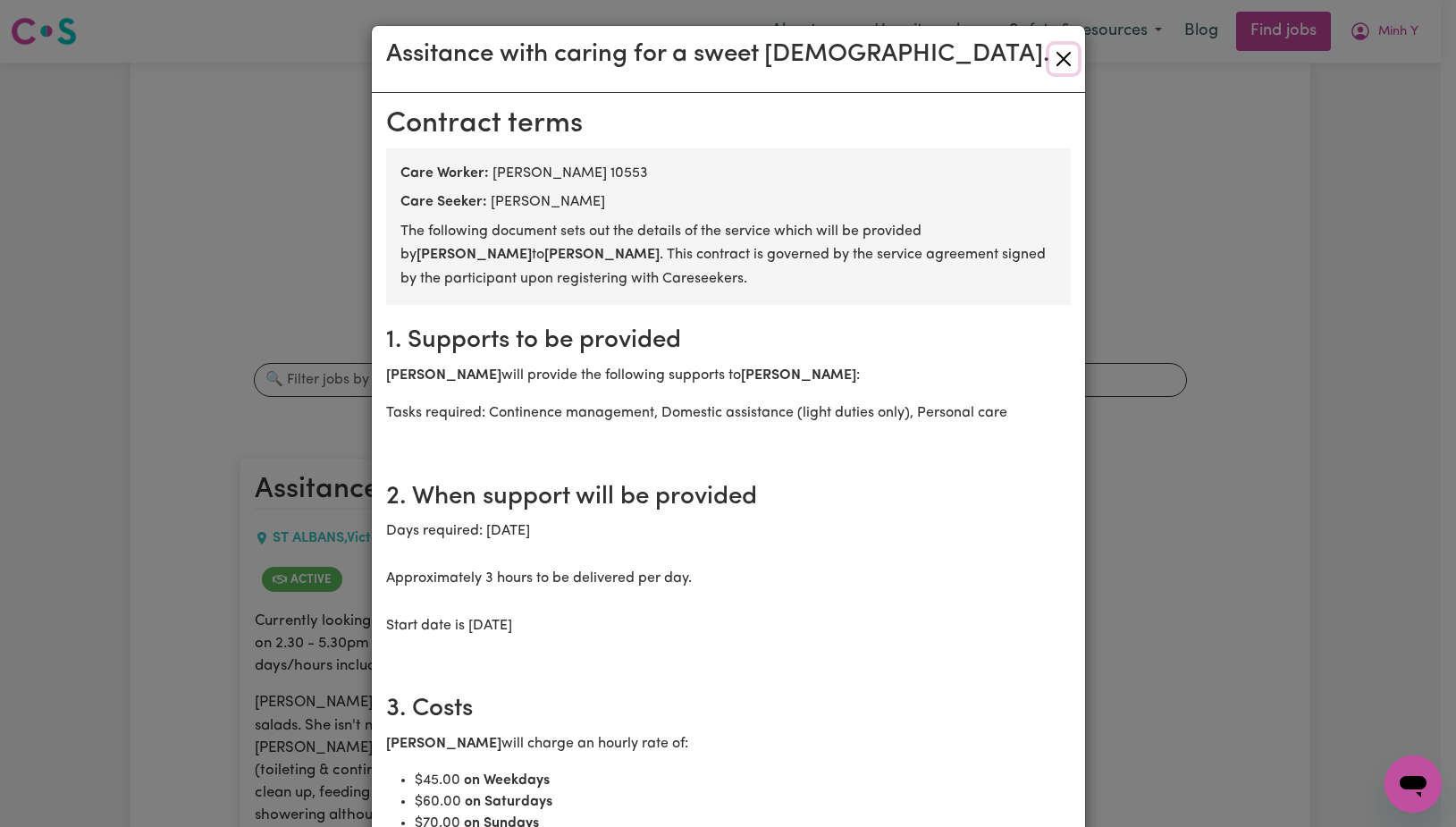
click at [1050, 59] on button "Close" at bounding box center [1064, 58] width 28 height 28
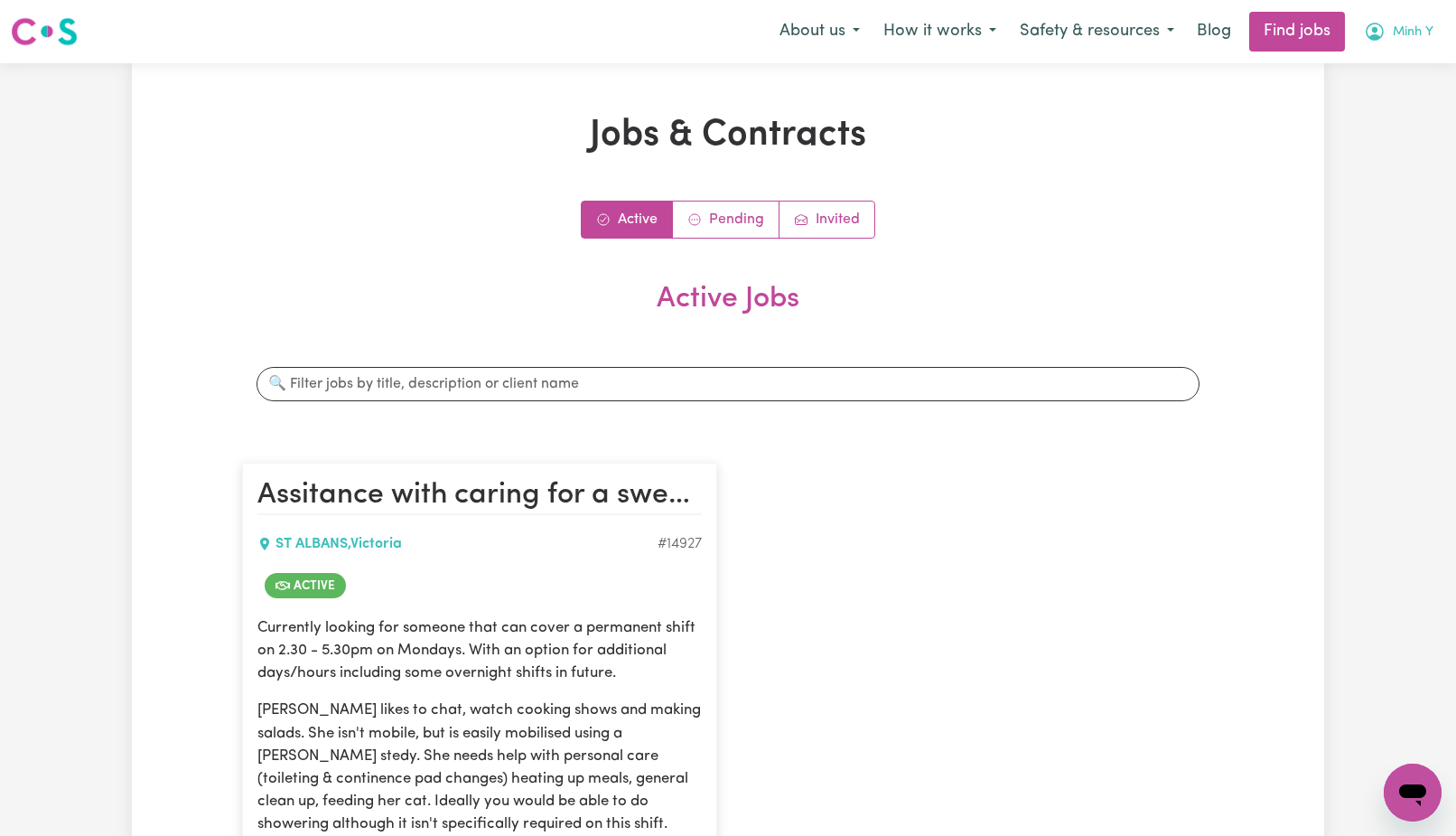
click at [1393, 39] on span "Minh Y" at bounding box center [1413, 32] width 41 height 20
click at [1365, 76] on link "My Account" at bounding box center [1373, 71] width 143 height 34
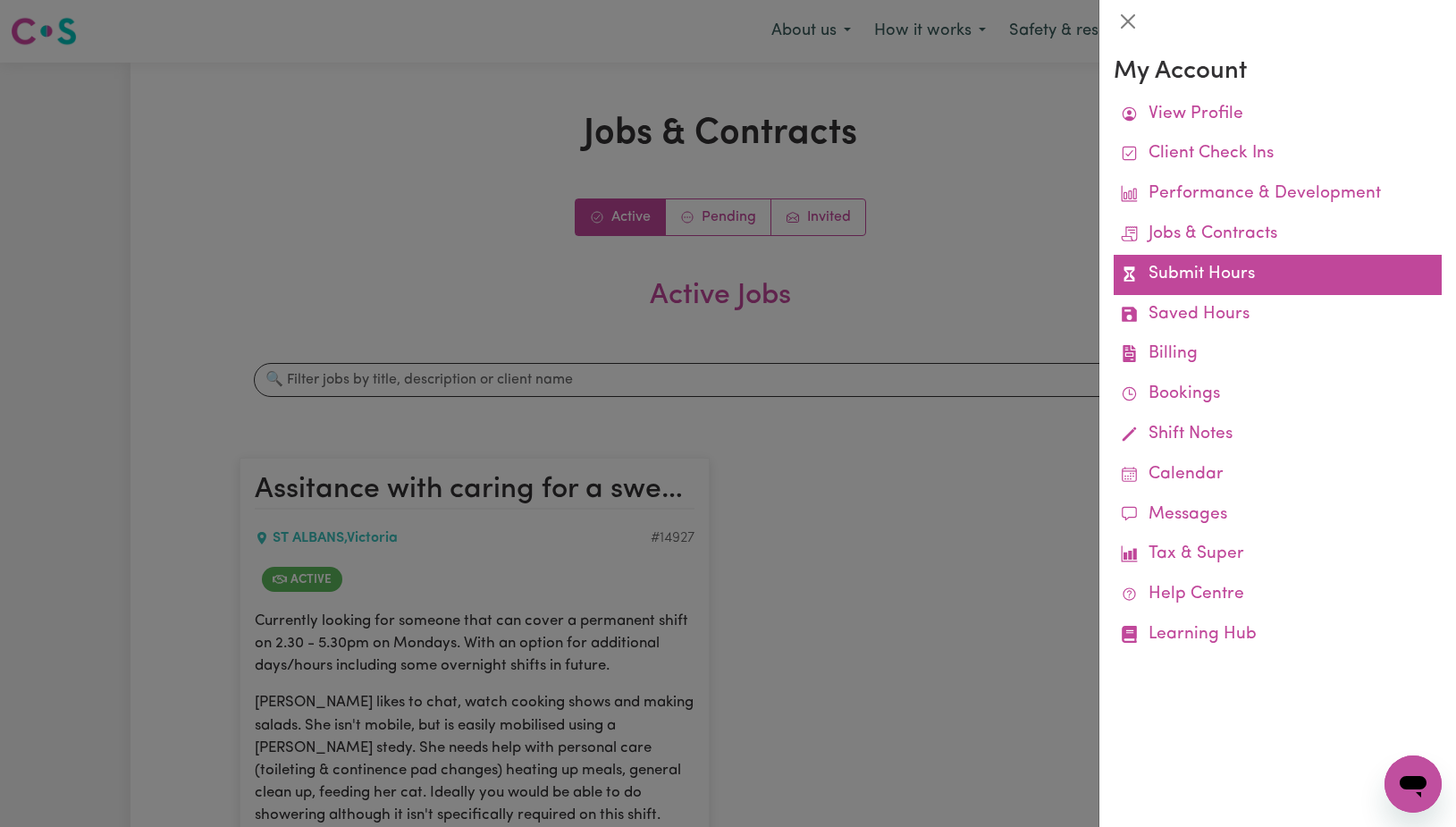
click at [1200, 278] on link "Submit Hours" at bounding box center [1278, 274] width 328 height 41
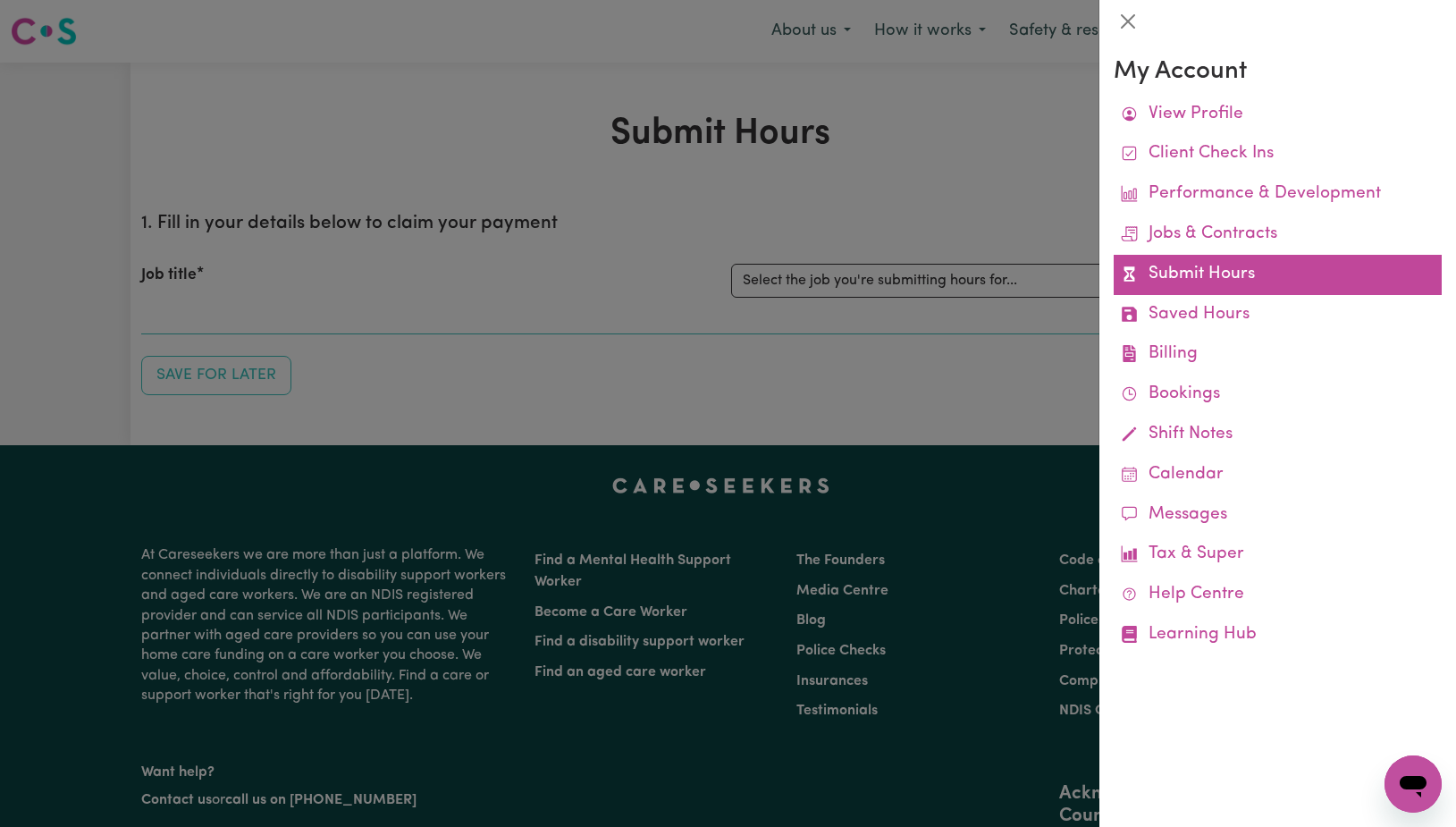
click at [1196, 269] on link "Submit Hours" at bounding box center [1278, 274] width 328 height 41
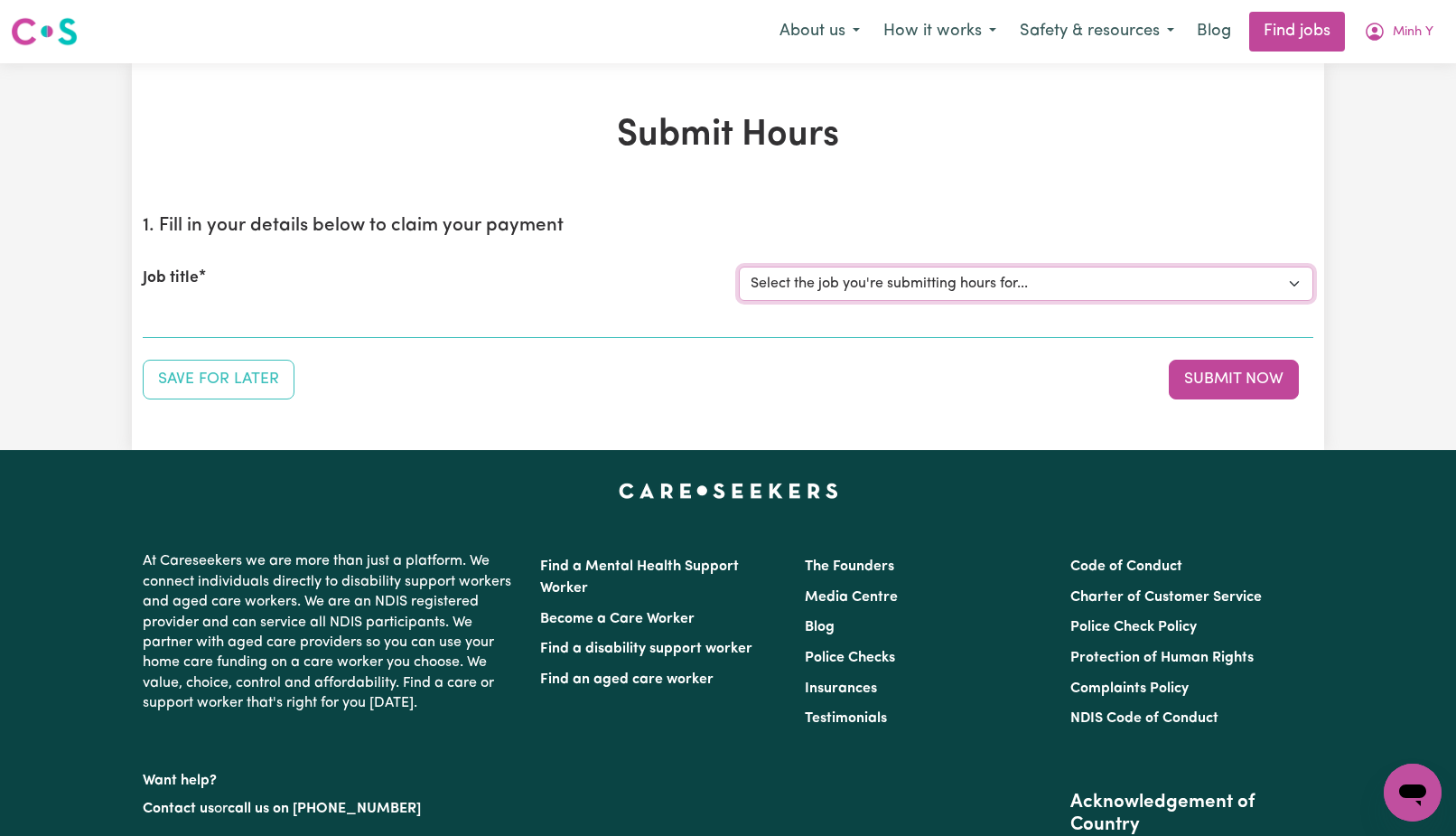
click at [738, 267] on select "Select the job you're submitting hours for... [[PERSON_NAME]] Assitance with ca…" at bounding box center [1025, 284] width 575 height 34
select select "14927"
click option "[[PERSON_NAME]] Assitance with caring for a sweet [DEMOGRAPHIC_DATA]." at bounding box center [0, 0] width 0 height 0
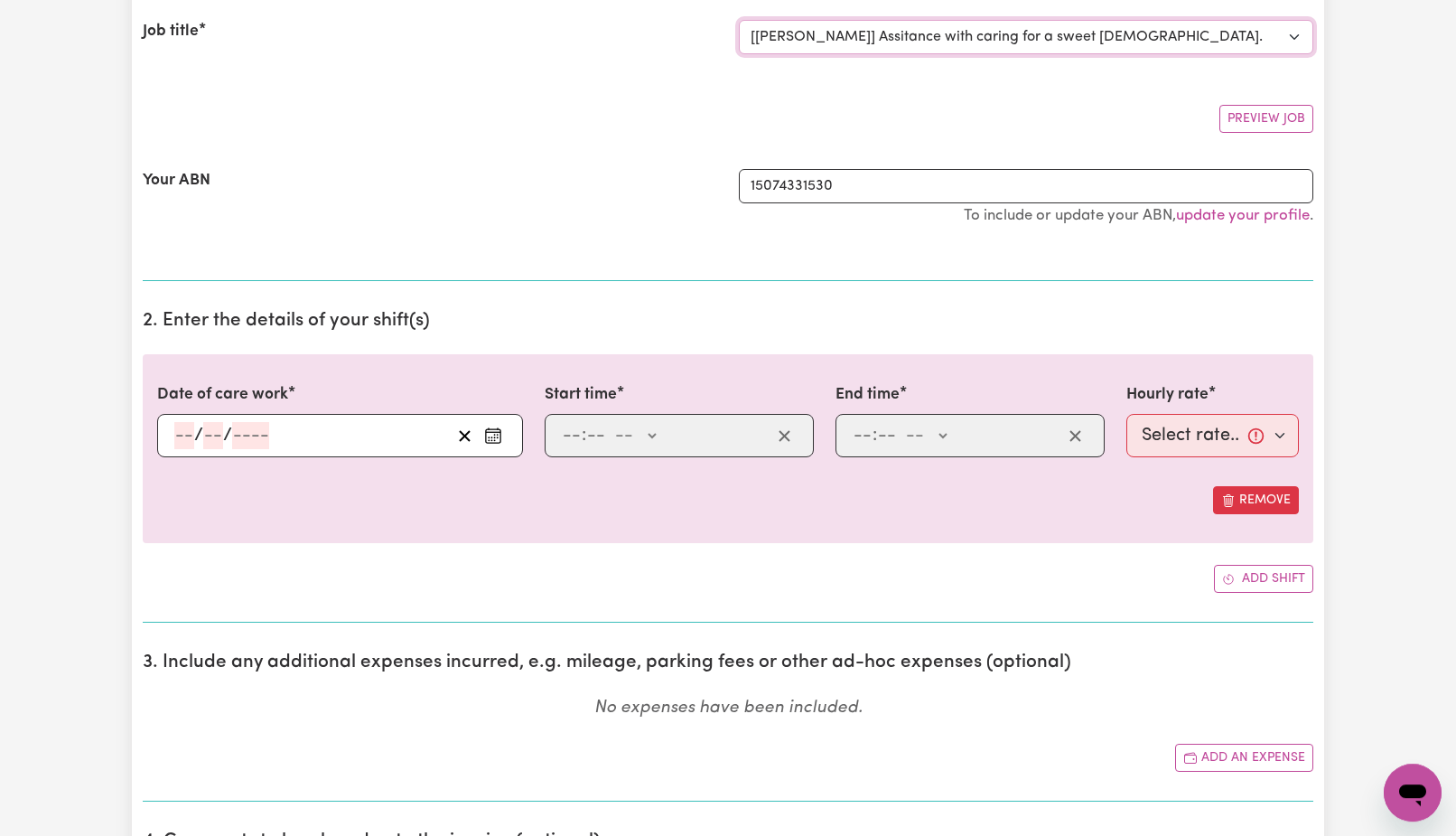
scroll to position [409, 0]
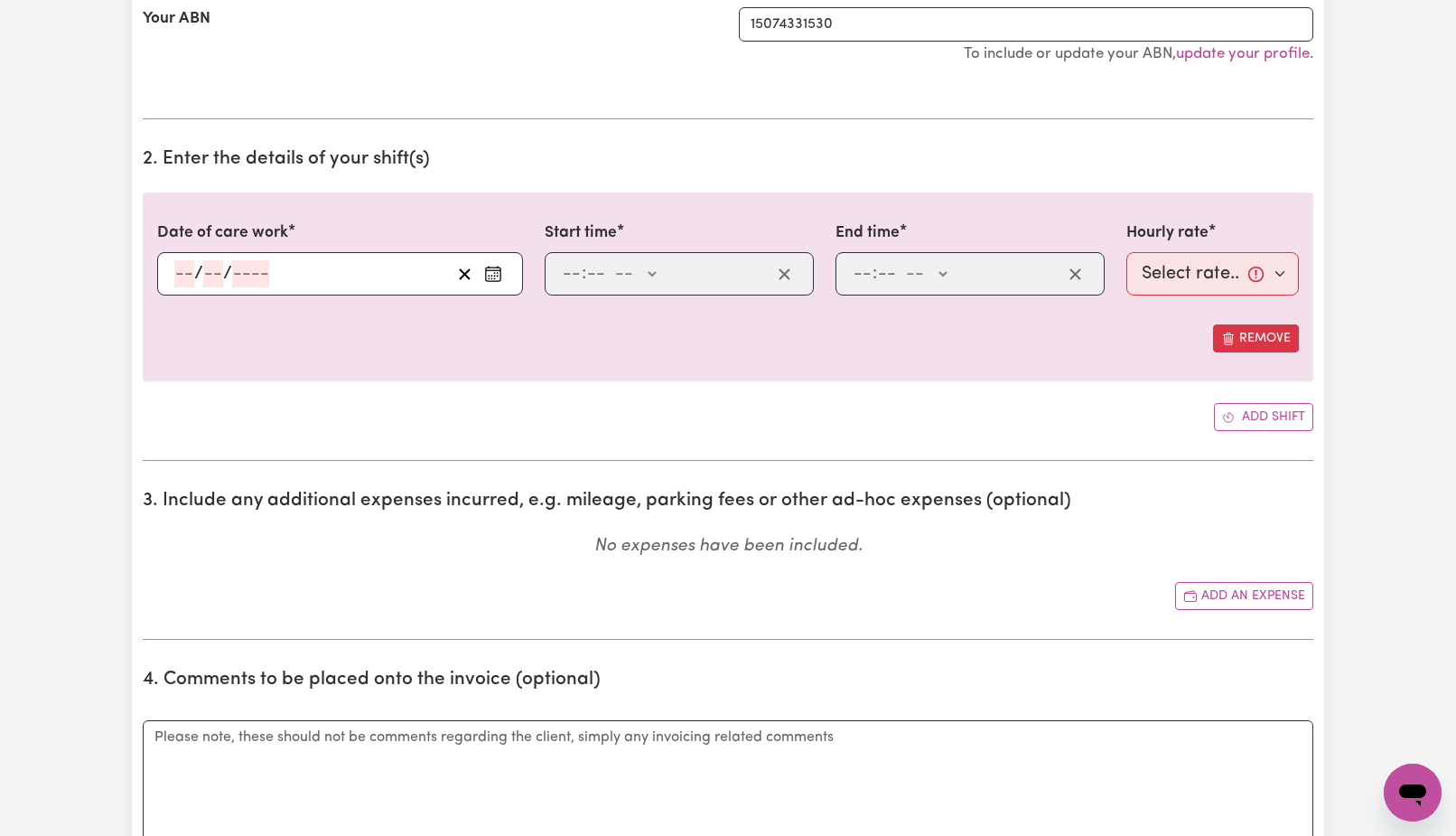
click at [183, 276] on input "number" at bounding box center [184, 274] width 20 height 27
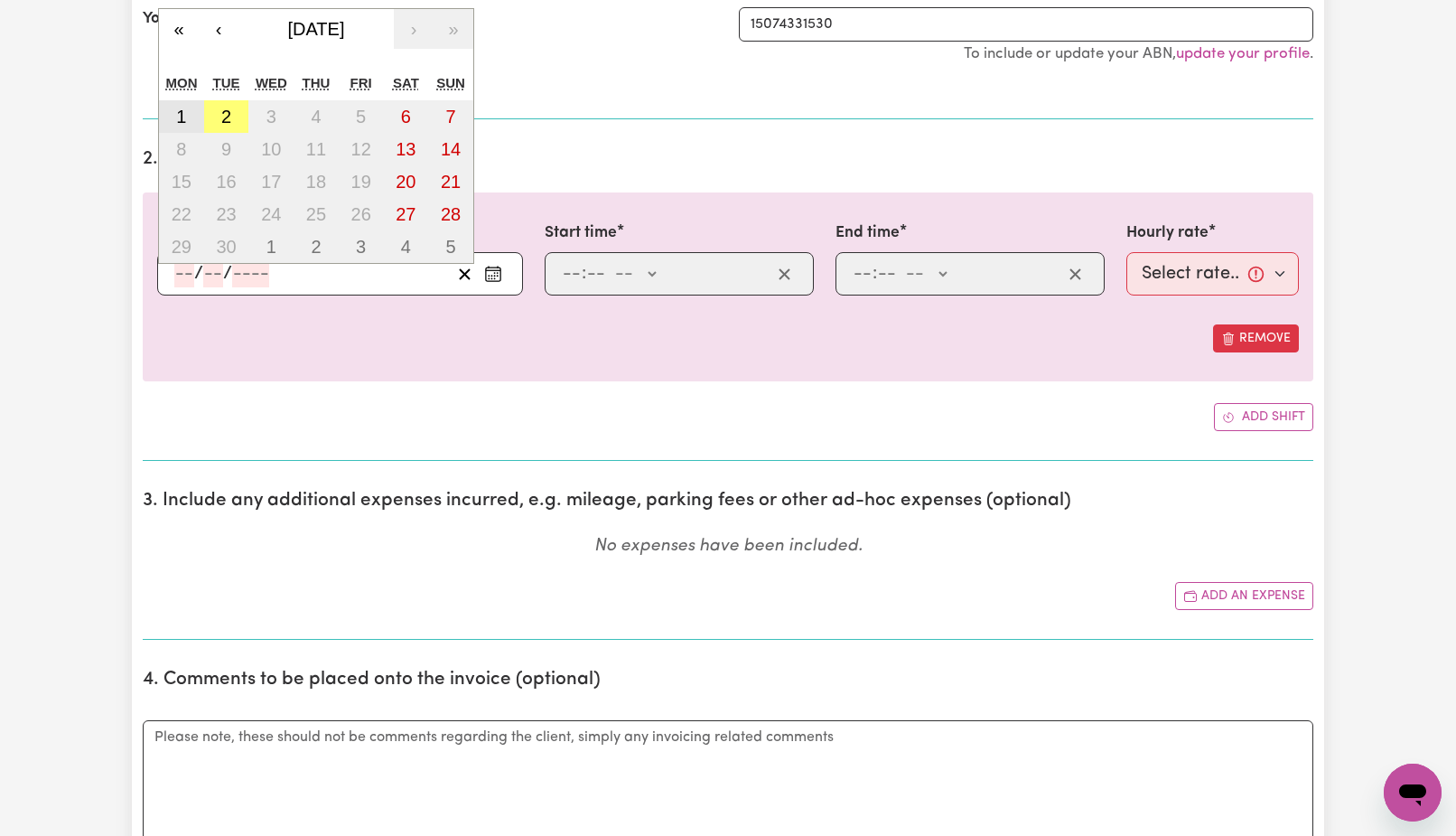
click at [182, 116] on abbr "1" at bounding box center [181, 116] width 10 height 20
type input "[DATE]"
type input "1"
type input "9"
type input "2025"
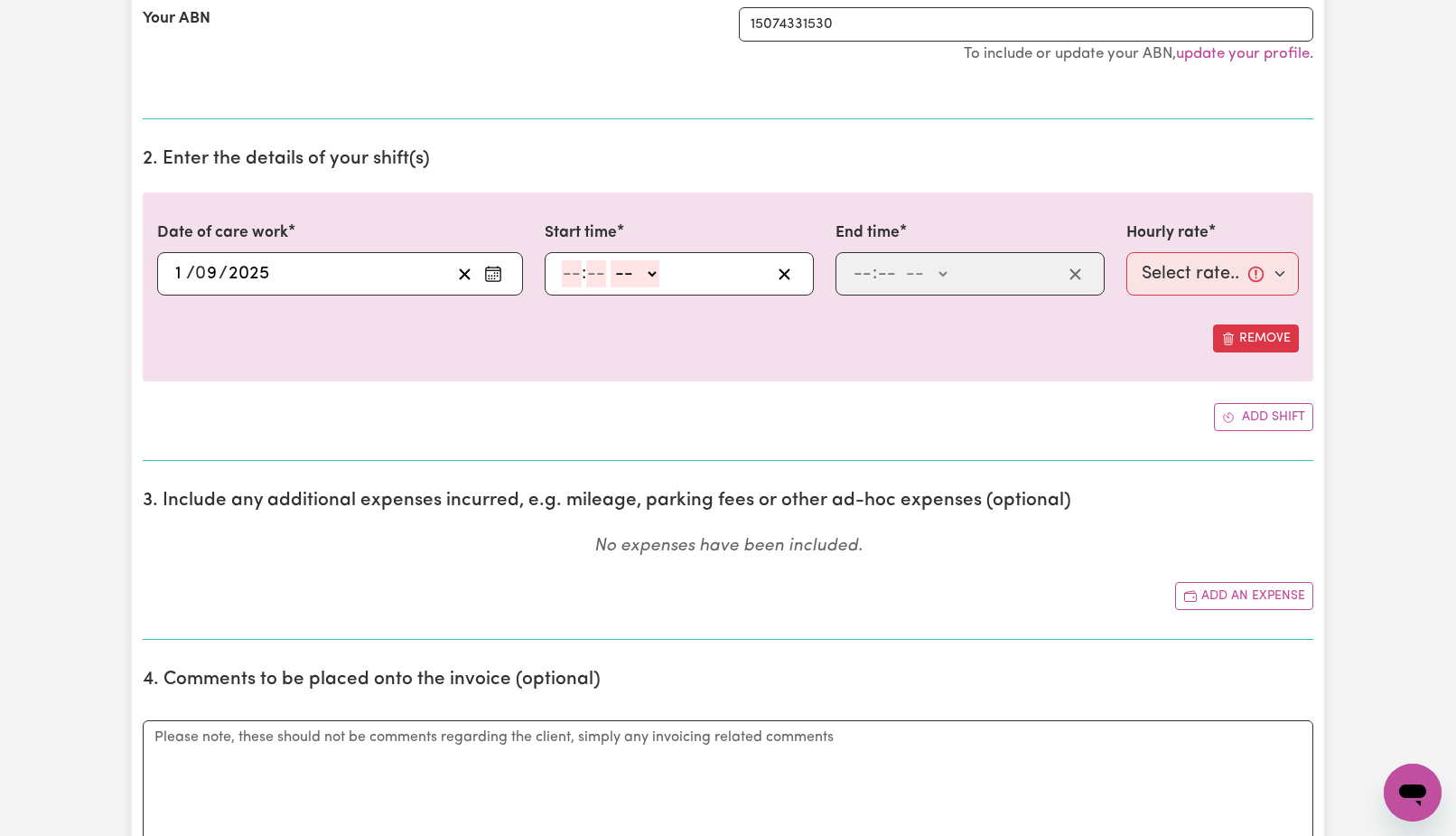
click at [611, 260] on select "-- AM PM" at bounding box center [635, 274] width 49 height 27
select select "pm"
click option "PM" at bounding box center [0, 0] width 0 height 0
click at [565, 286] on input "number" at bounding box center [572, 274] width 20 height 27
type input "12"
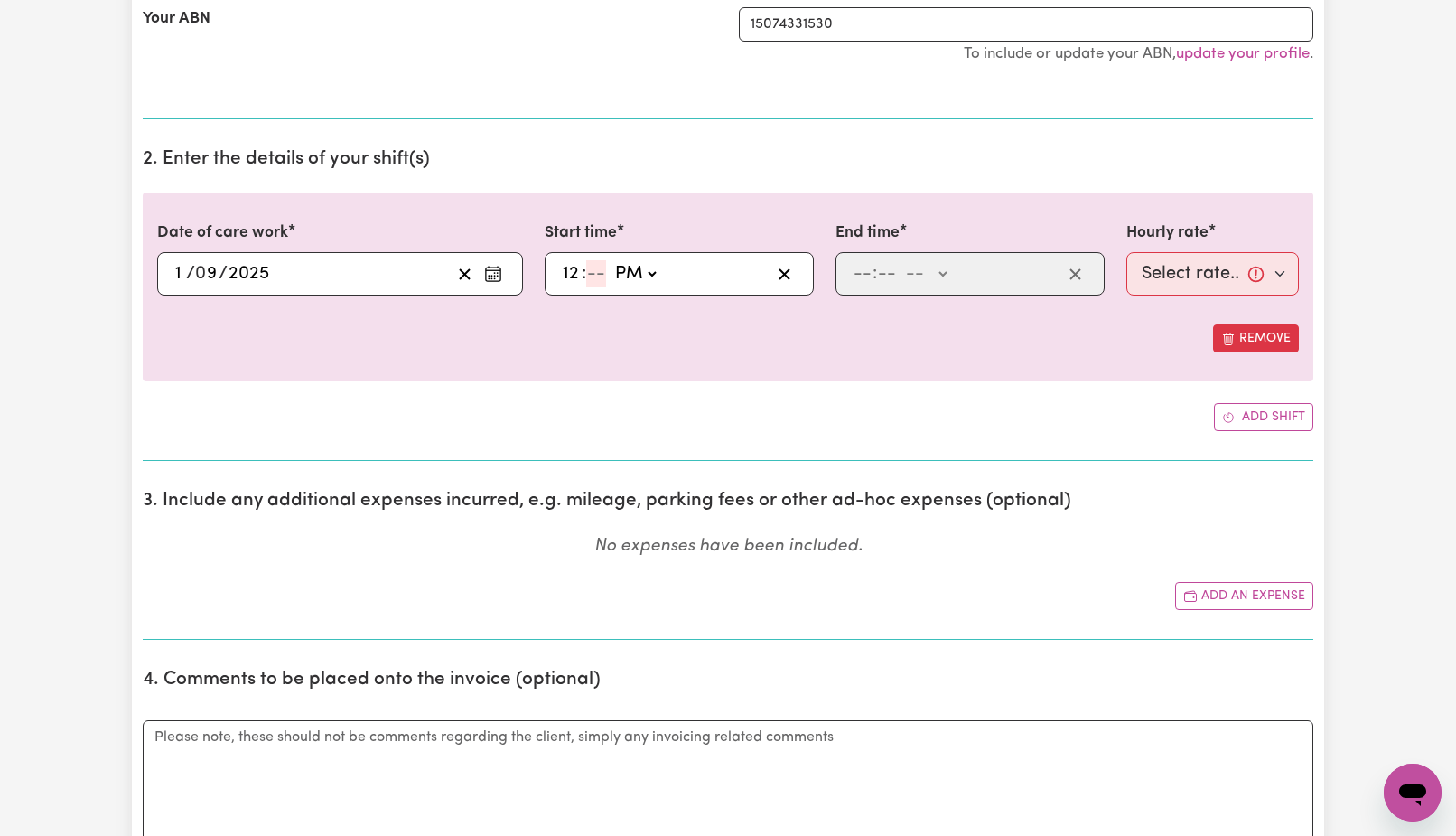
type input "12:03"
type input "3"
type input "13:03"
type input "1"
type input "14:03"
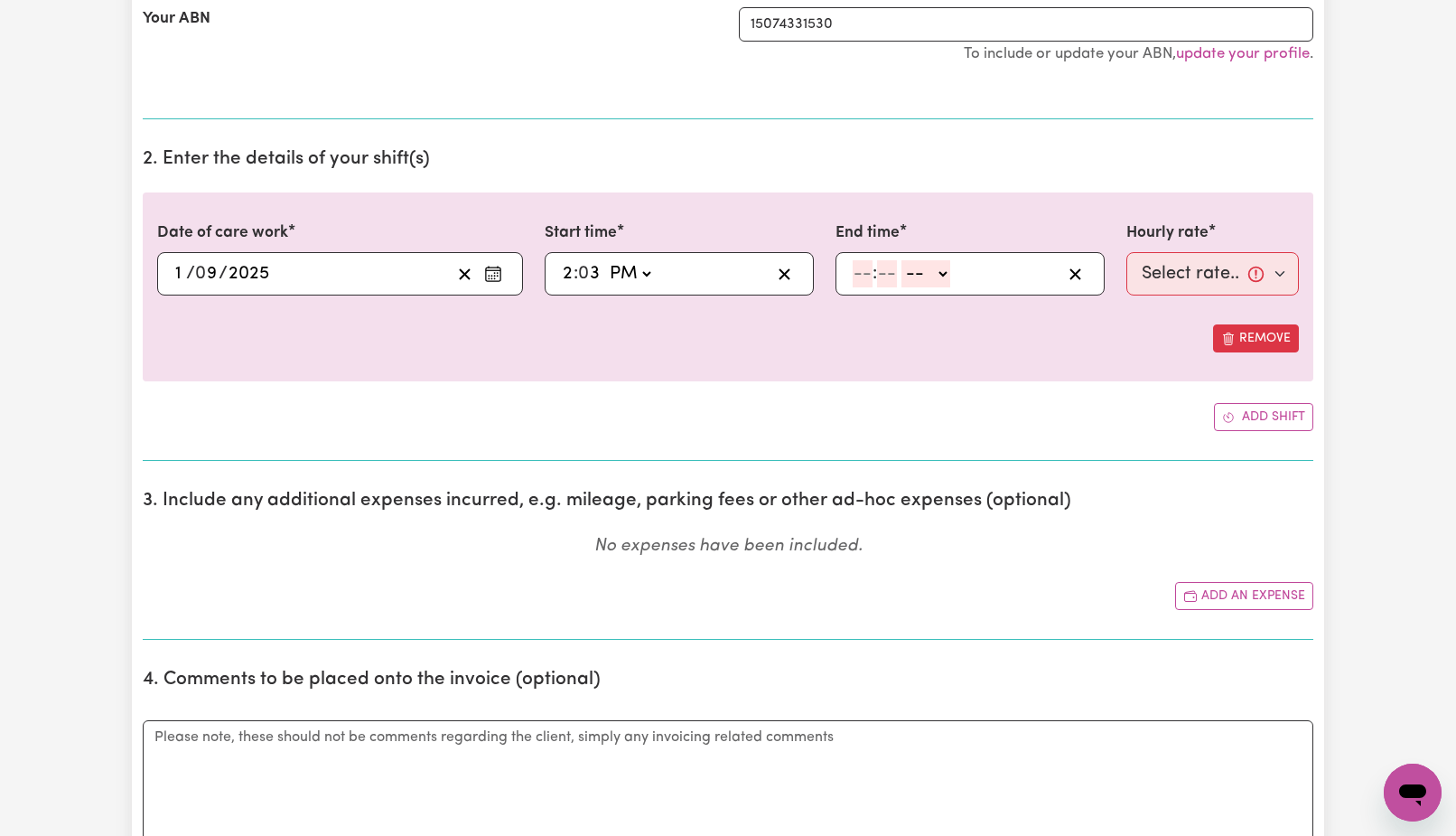
type input "2"
type input "14:06"
type input "6"
type input "14:03"
type input "3"
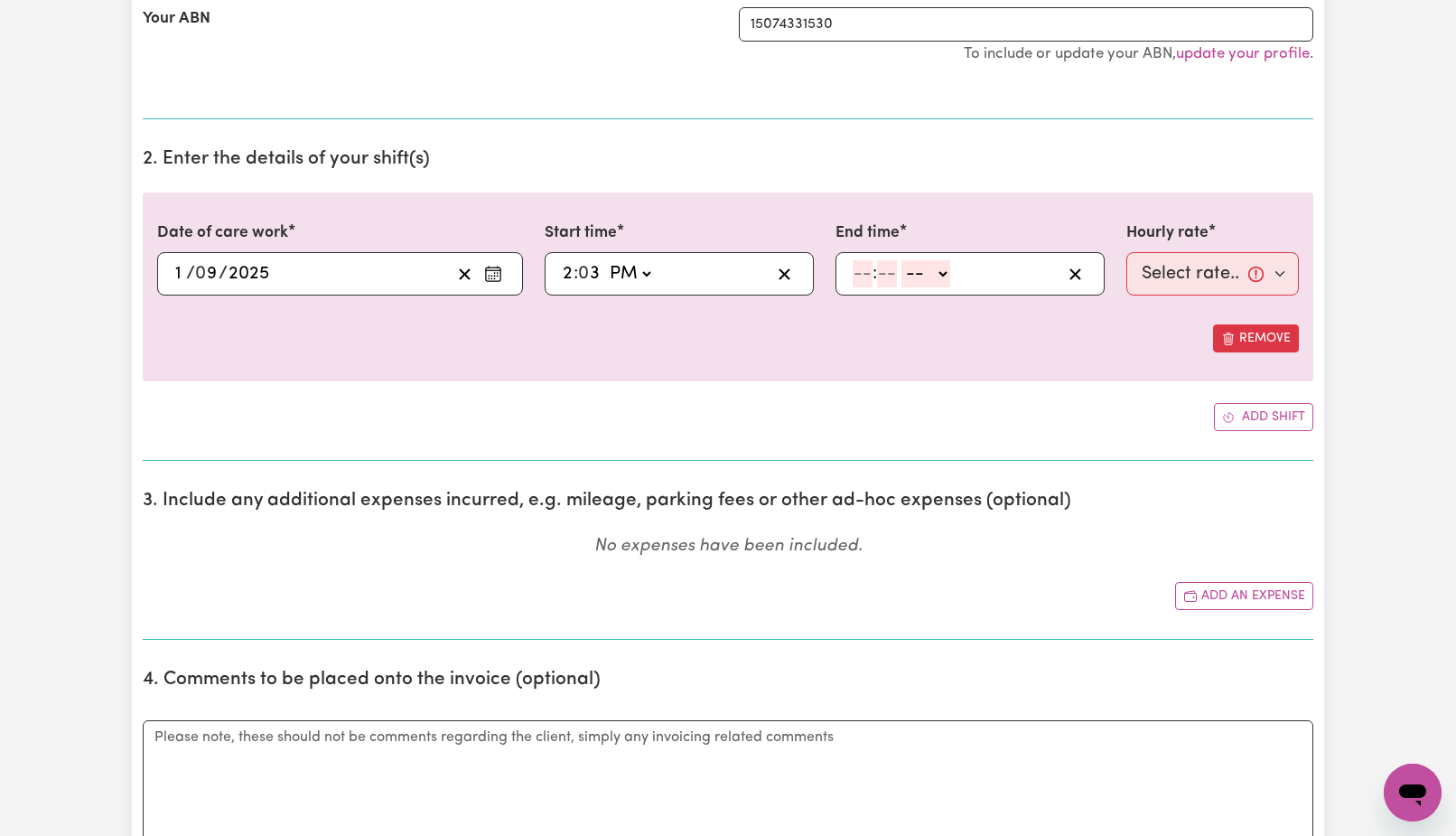
type input "14:30"
type input "30"
drag, startPoint x: 855, startPoint y: 275, endPoint x: 857, endPoint y: 265, distance: 10.2
click at [855, 274] on input "number" at bounding box center [862, 274] width 20 height 27
type input "5"
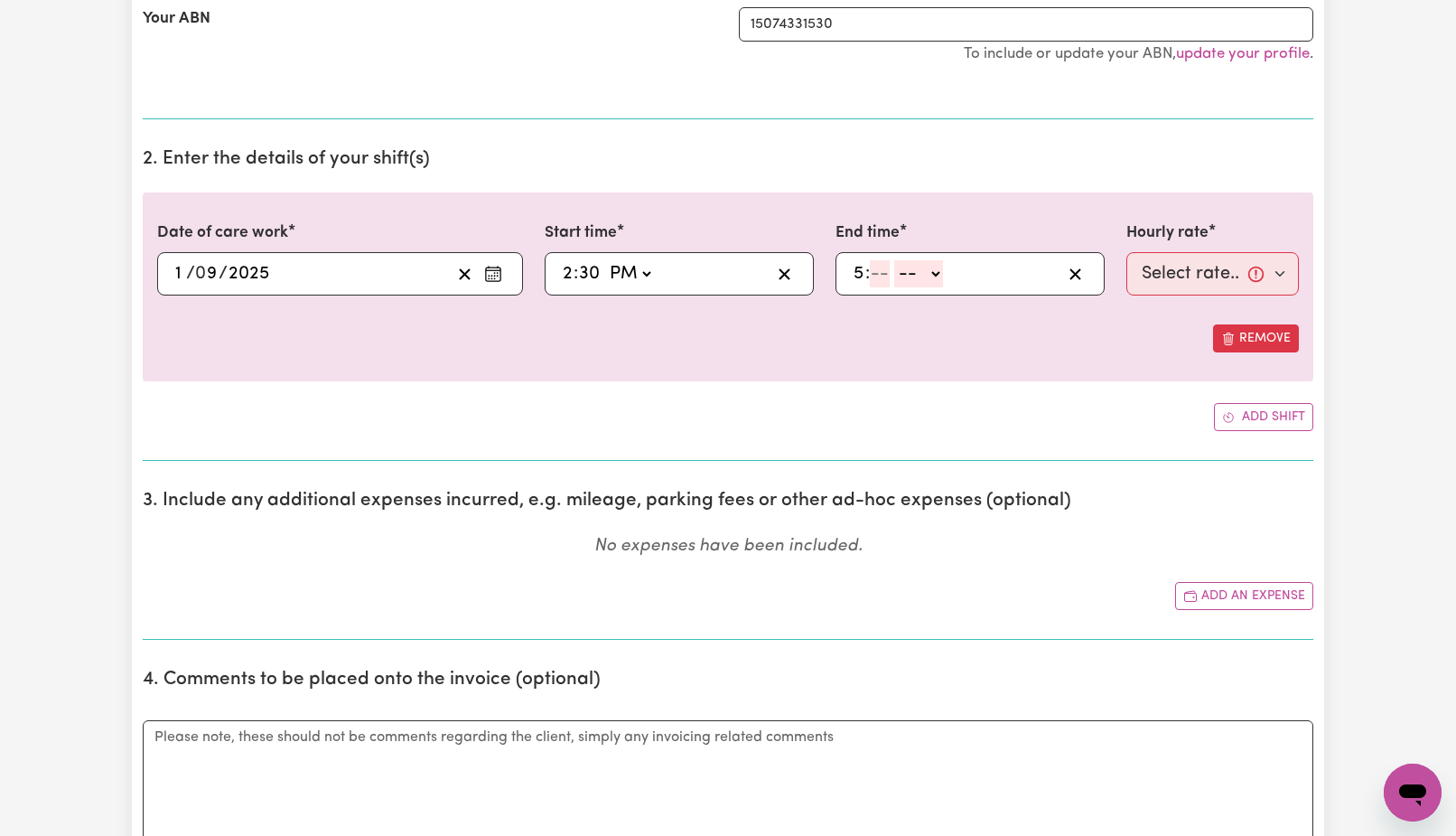
click at [860, 272] on input "5" at bounding box center [859, 274] width 12 height 27
click at [879, 431] on div "Add shift" at bounding box center [728, 417] width 1171 height 28
click at [895, 260] on select "-- AM PM" at bounding box center [919, 274] width 49 height 27
select select "pm"
click option "PM" at bounding box center [0, 0] width 0 height 0
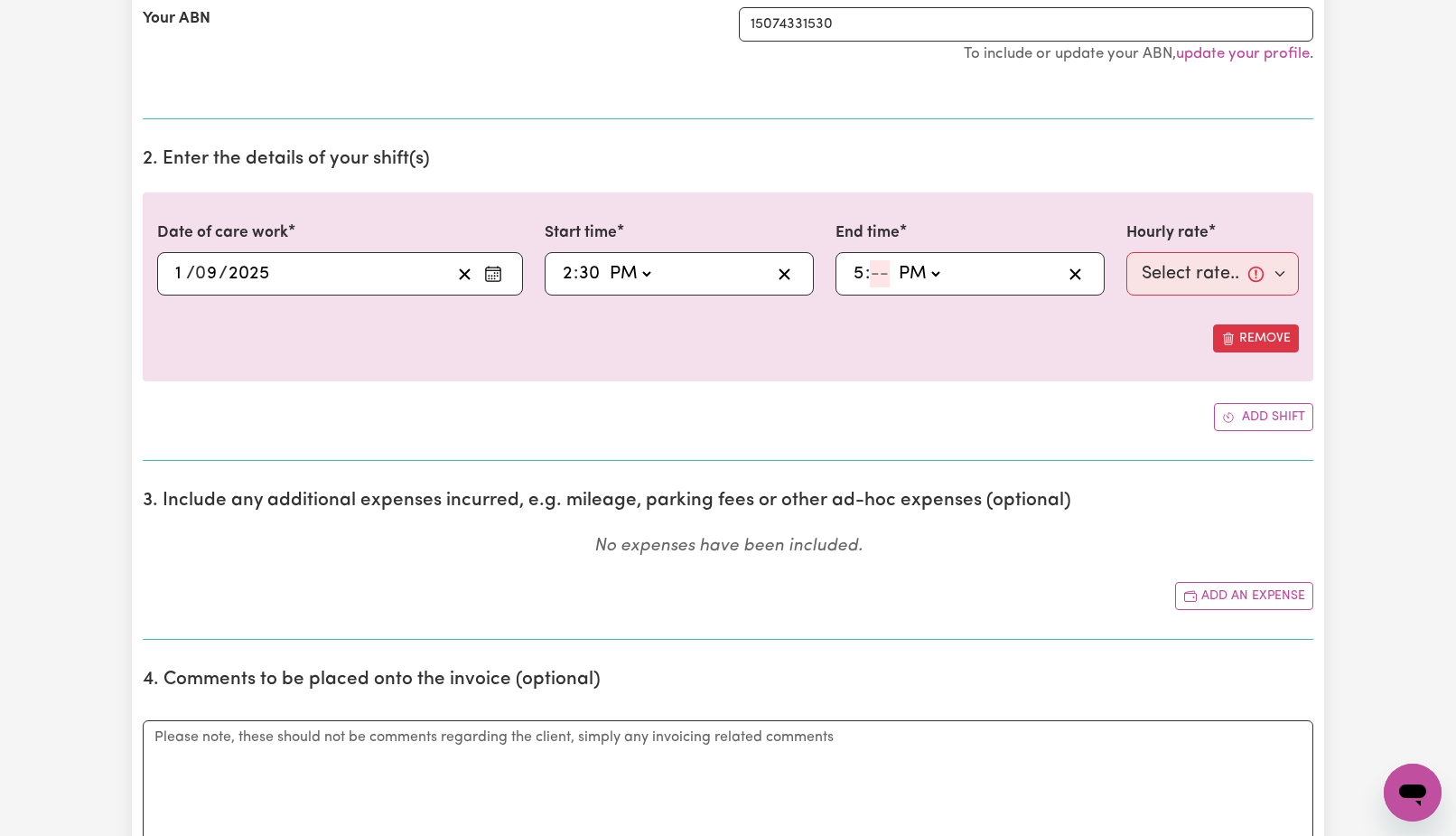
click at [863, 270] on input "5" at bounding box center [859, 274] width 12 height 27
click at [880, 281] on input "number" at bounding box center [880, 274] width 20 height 27
click at [888, 271] on input "number" at bounding box center [880, 274] width 20 height 27
click at [884, 275] on input "number" at bounding box center [880, 274] width 20 height 27
click at [895, 260] on select "AM PM" at bounding box center [919, 274] width 49 height 27
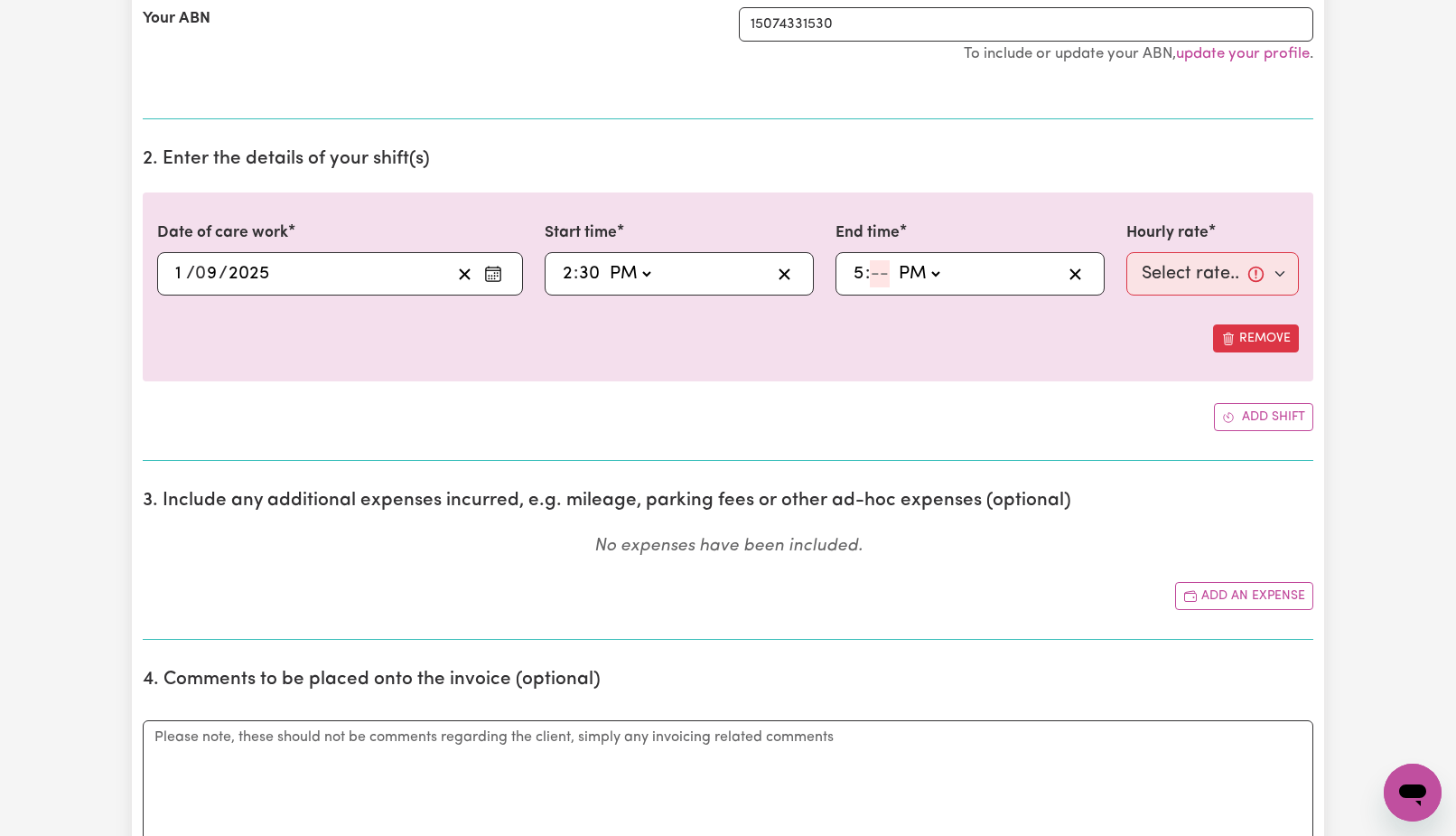
click option "PM" at bounding box center [0, 0] width 0 height 0
click at [1082, 268] on icon "button" at bounding box center [1076, 275] width 17 height 17
click at [742, 287] on div "14:30 2 : 30 AM PM" at bounding box center [665, 274] width 211 height 27
click at [886, 358] on div "Date of care work [DATE] 1 / 0 9 / 2025 « ‹ [DATE] › » Mon Tue Wed Thu Fri Sat …" at bounding box center [728, 287] width 1171 height 189
click at [879, 275] on input "number" at bounding box center [880, 274] width 20 height 27
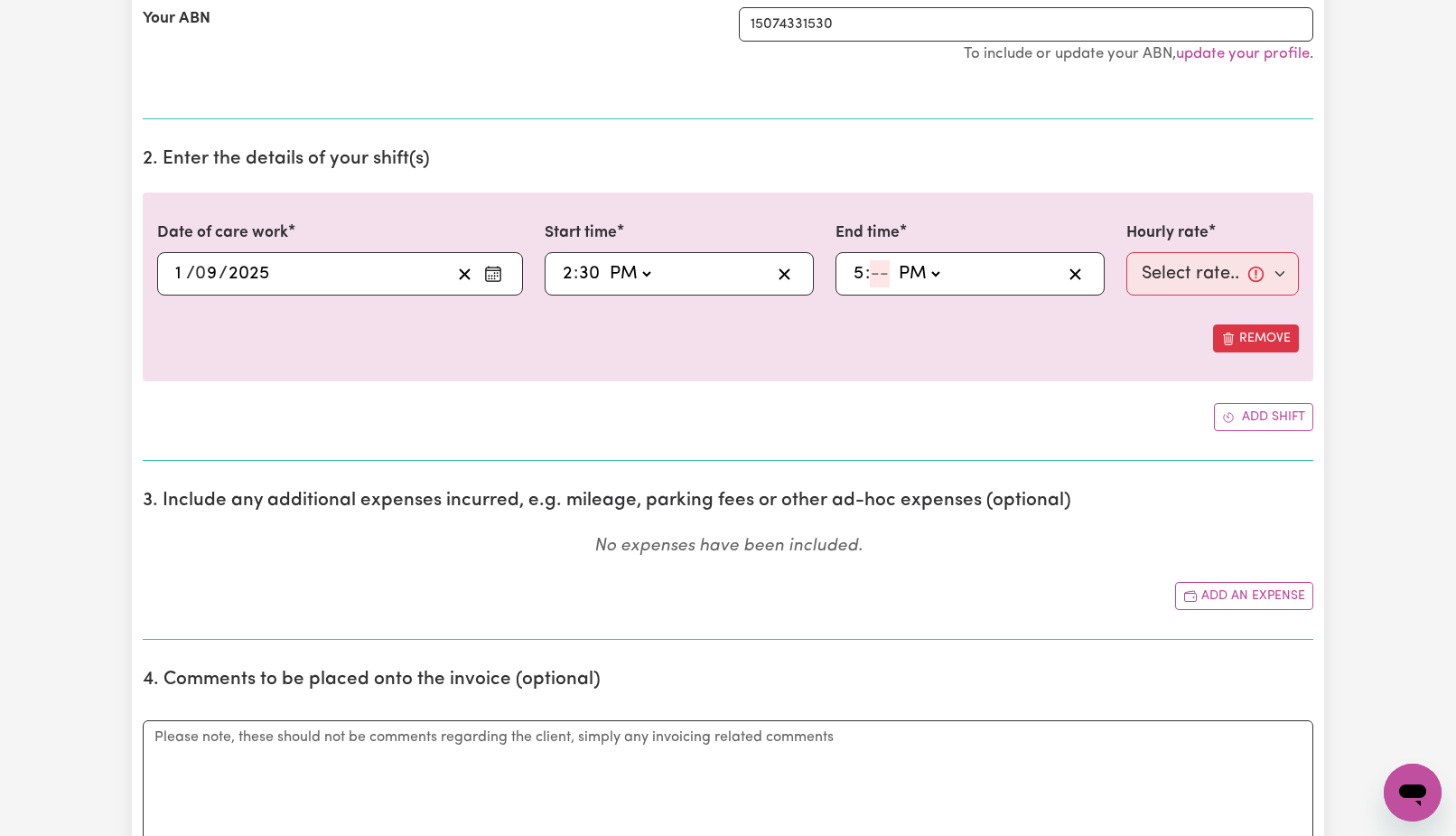
type input "17:03"
type input "3"
type input "17:30"
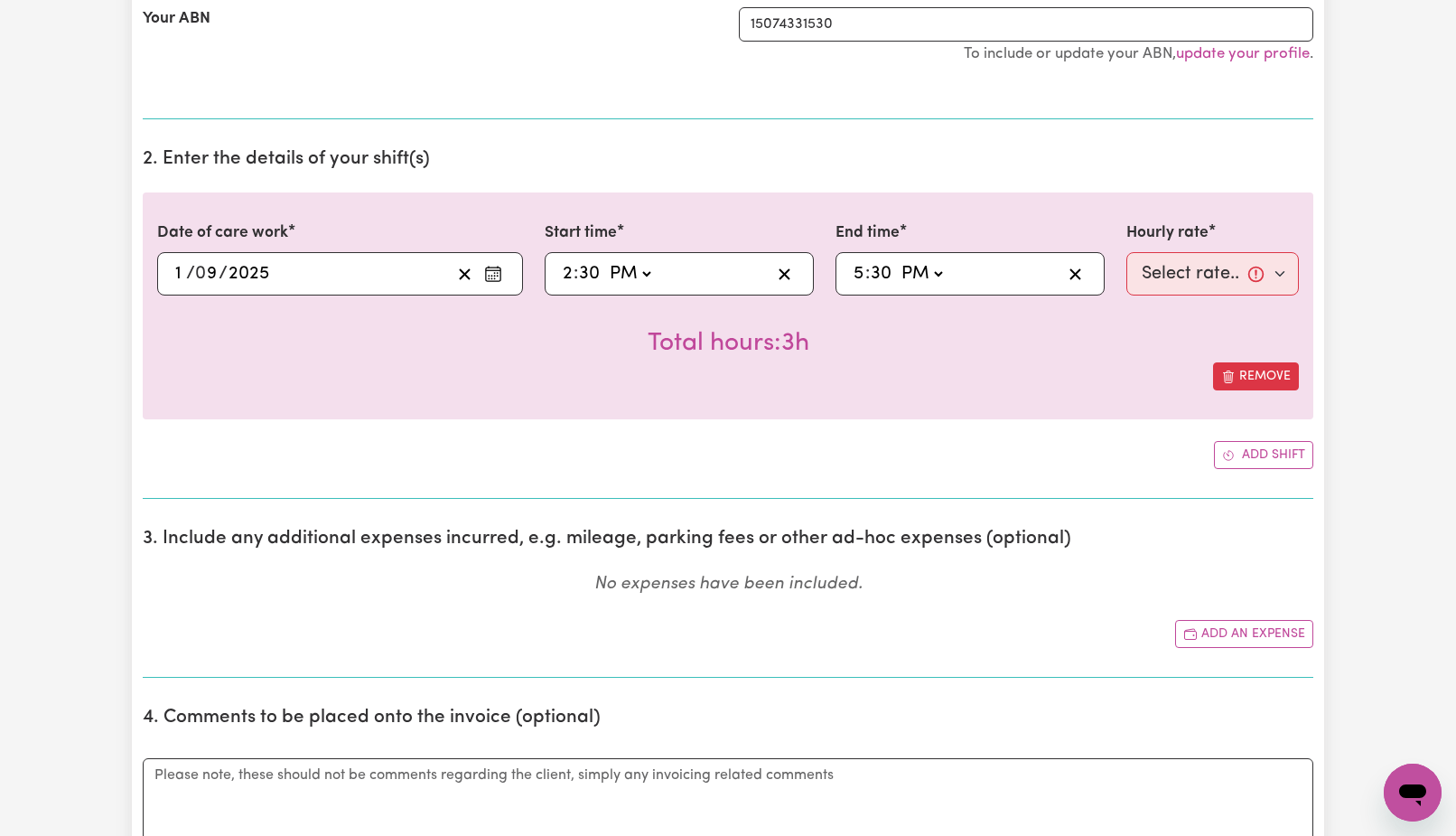
type input "30"
click at [953, 343] on div "Total hours: 3h" at bounding box center [728, 329] width 1142 height 67
click at [1126, 253] on select "Select rate... $45.00 (Weekday) $60.00 ([DATE]) $70.00 ([DATE]) $70.00 (Public …" at bounding box center [1212, 275] width 172 height 44
select select "45-Weekday"
click option "$45.00 (Weekday)" at bounding box center [0, 0] width 0 height 0
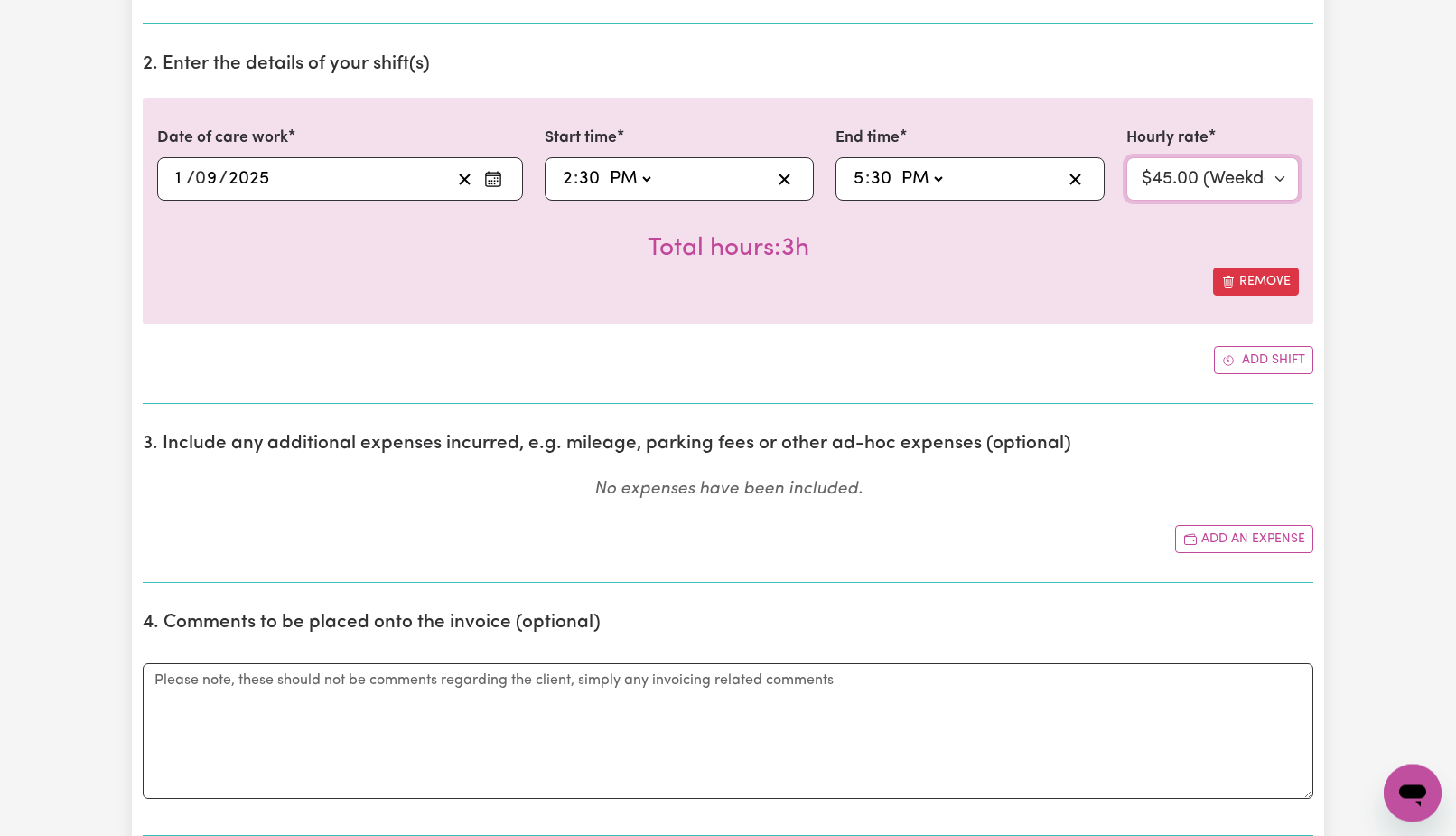
scroll to position [537, 0]
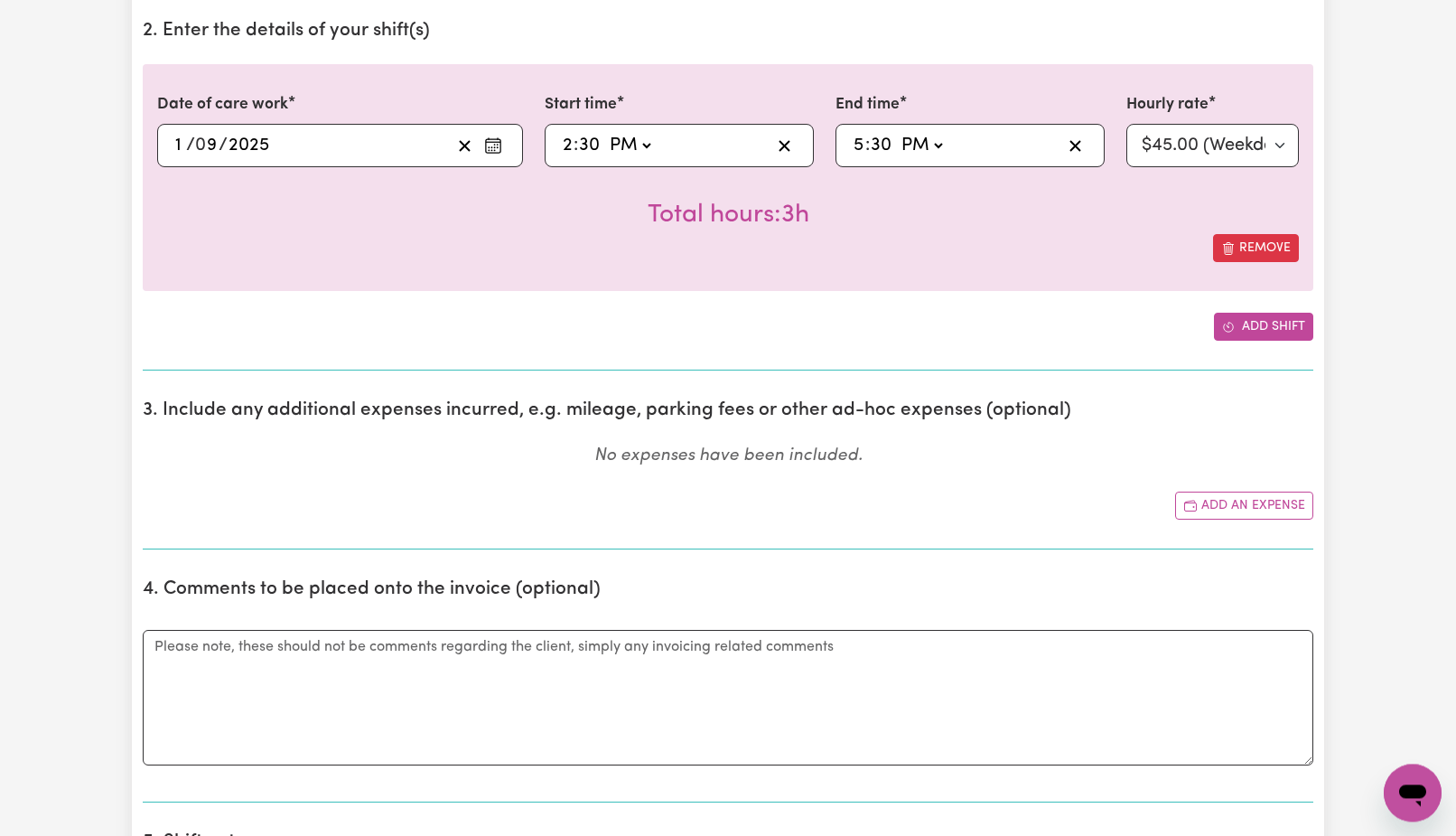
click at [1266, 330] on button "Add shift" at bounding box center [1264, 326] width 99 height 28
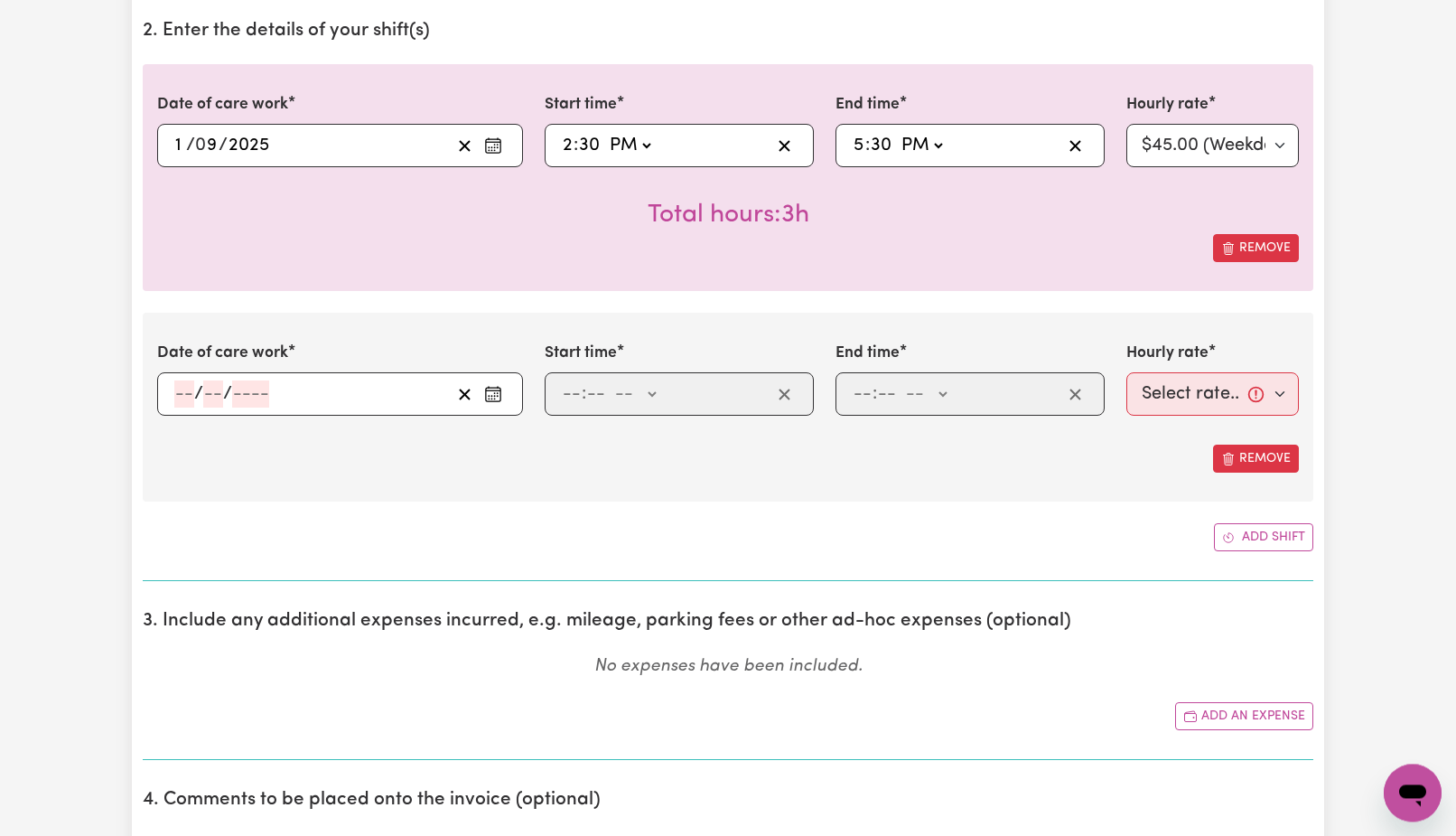
click at [1281, 461] on button "Remove" at bounding box center [1256, 458] width 86 height 28
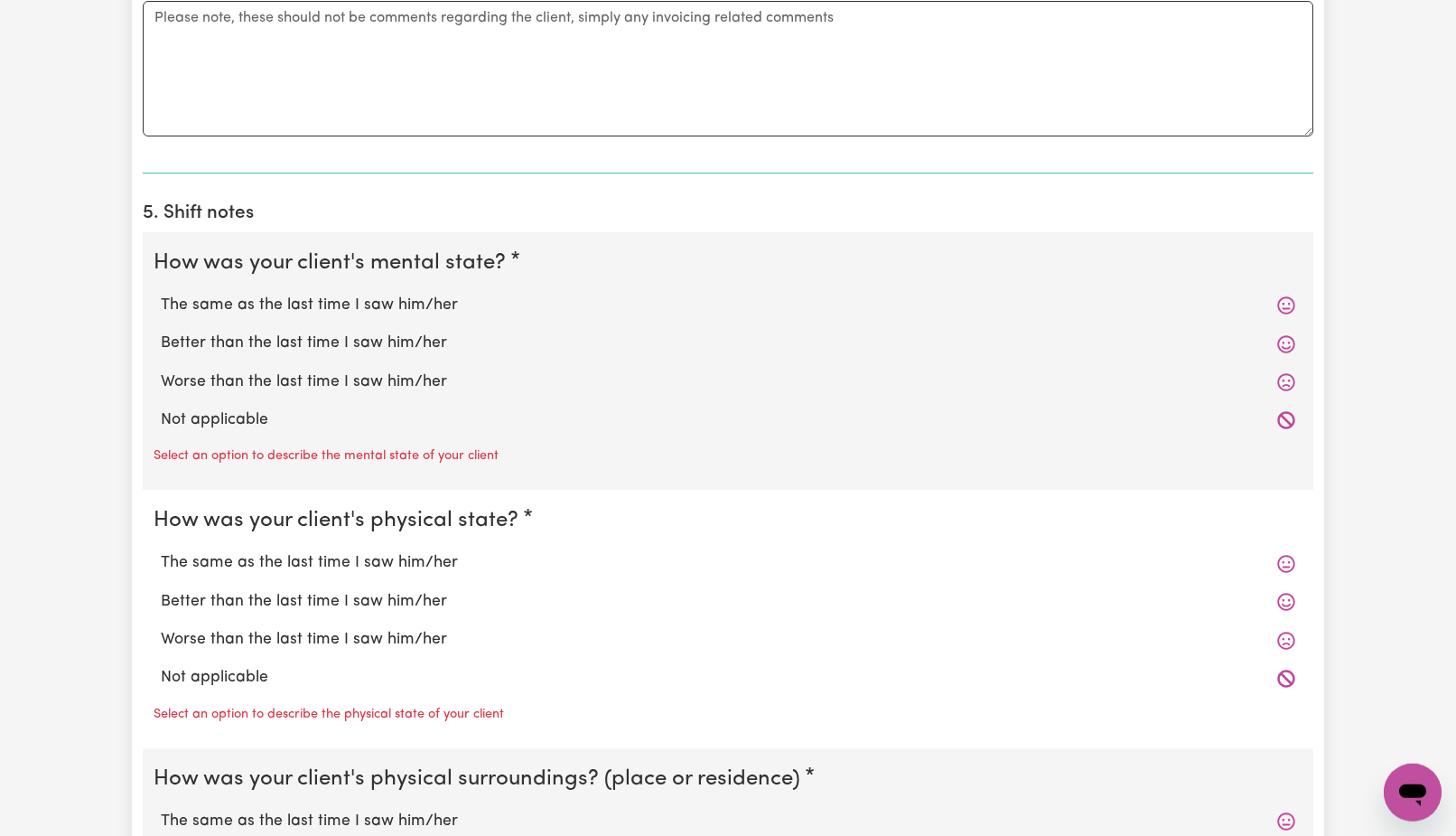
scroll to position [1214, 0]
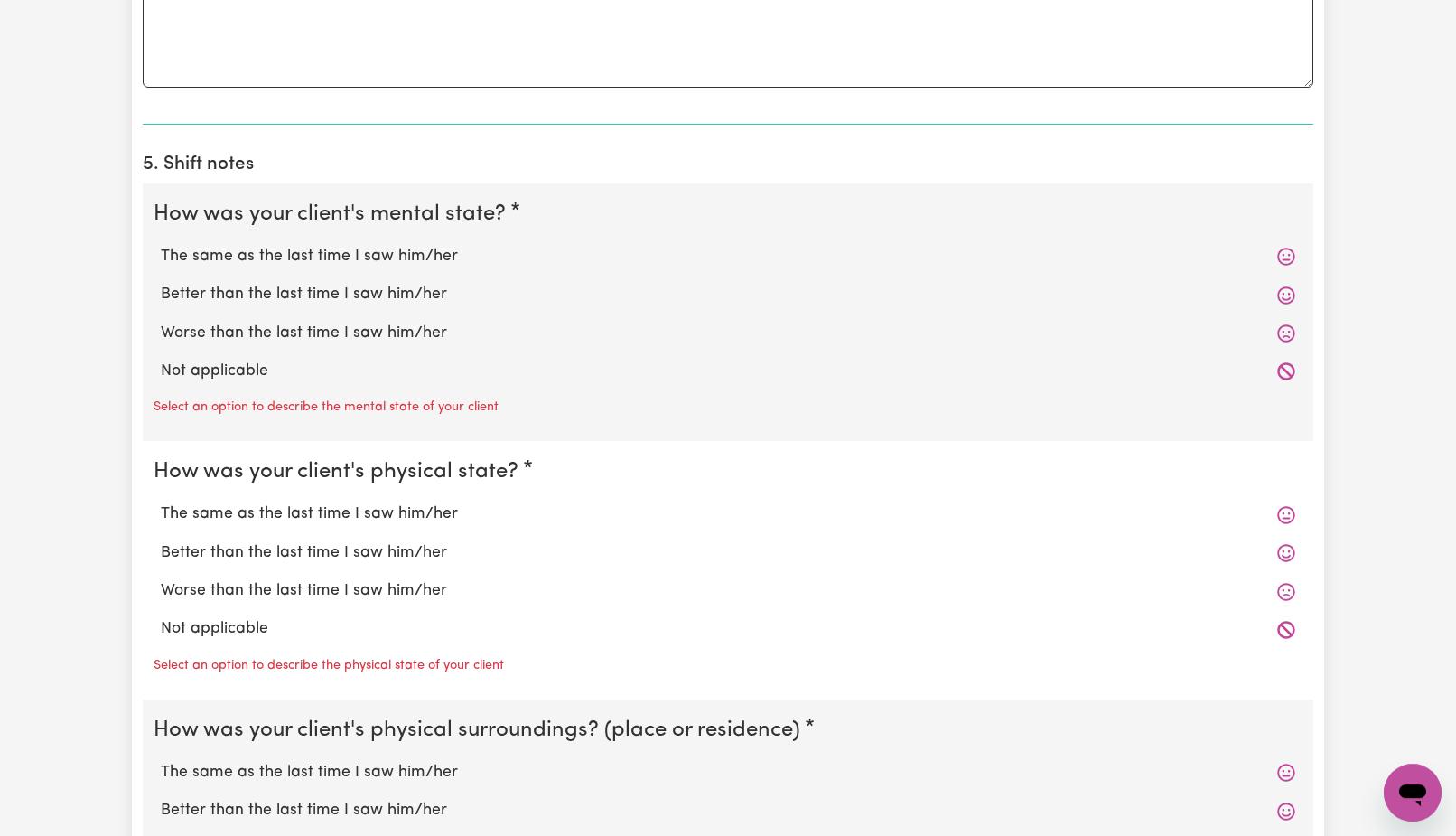
click at [1289, 256] on icon at bounding box center [1286, 257] width 17 height 17
click at [433, 256] on label "The same as the last time I saw him/her" at bounding box center [728, 256] width 1135 height 24
click at [161, 245] on input "The same as the last time I saw him/her" at bounding box center [160, 244] width 1 height 1
radio input "true"
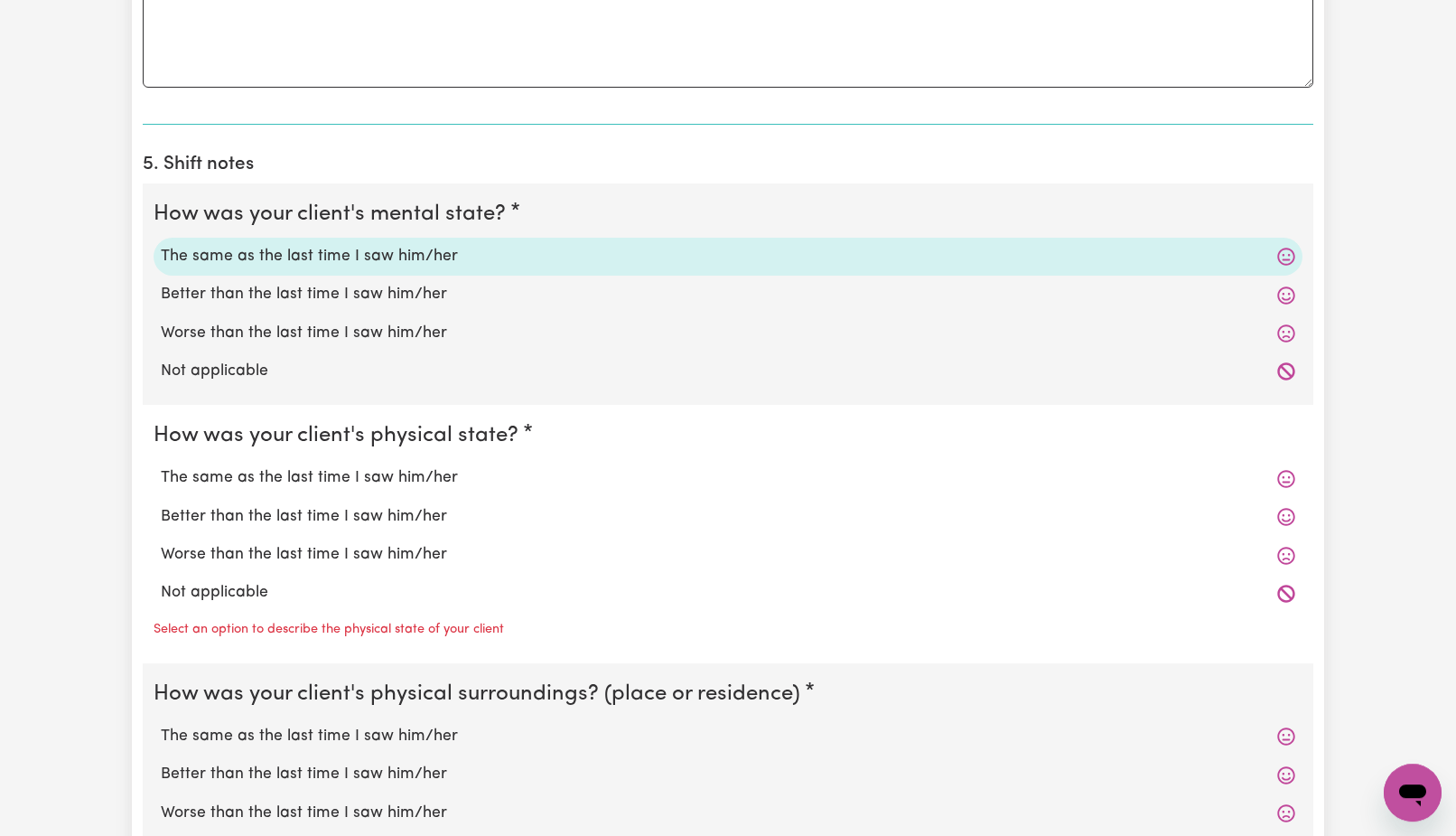
click at [378, 485] on label "The same as the last time I saw him/her" at bounding box center [728, 478] width 1135 height 24
click at [161, 466] on input "The same as the last time I saw him/her" at bounding box center [160, 465] width 1 height 1
radio input "true"
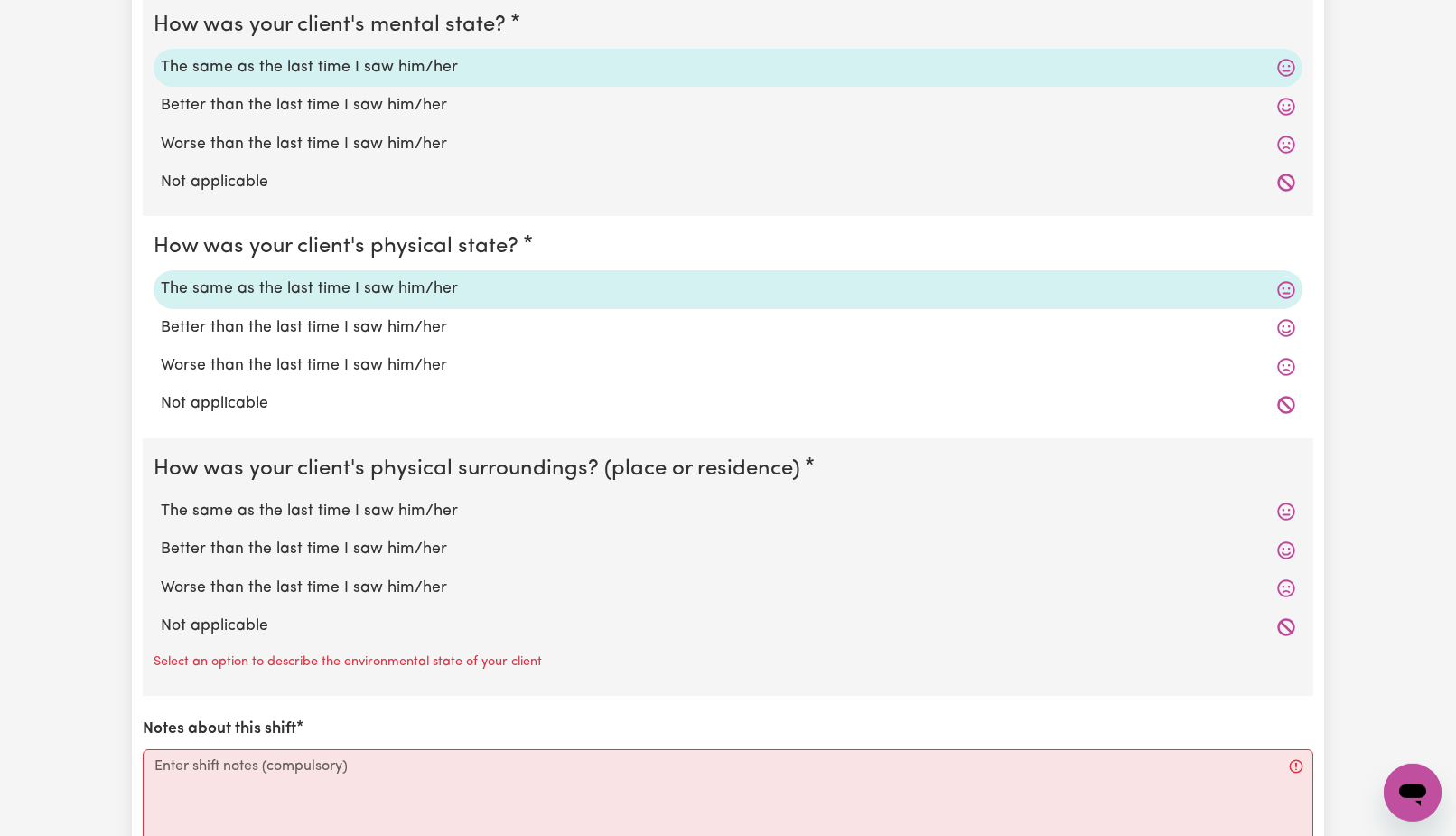
scroll to position [1531, 0]
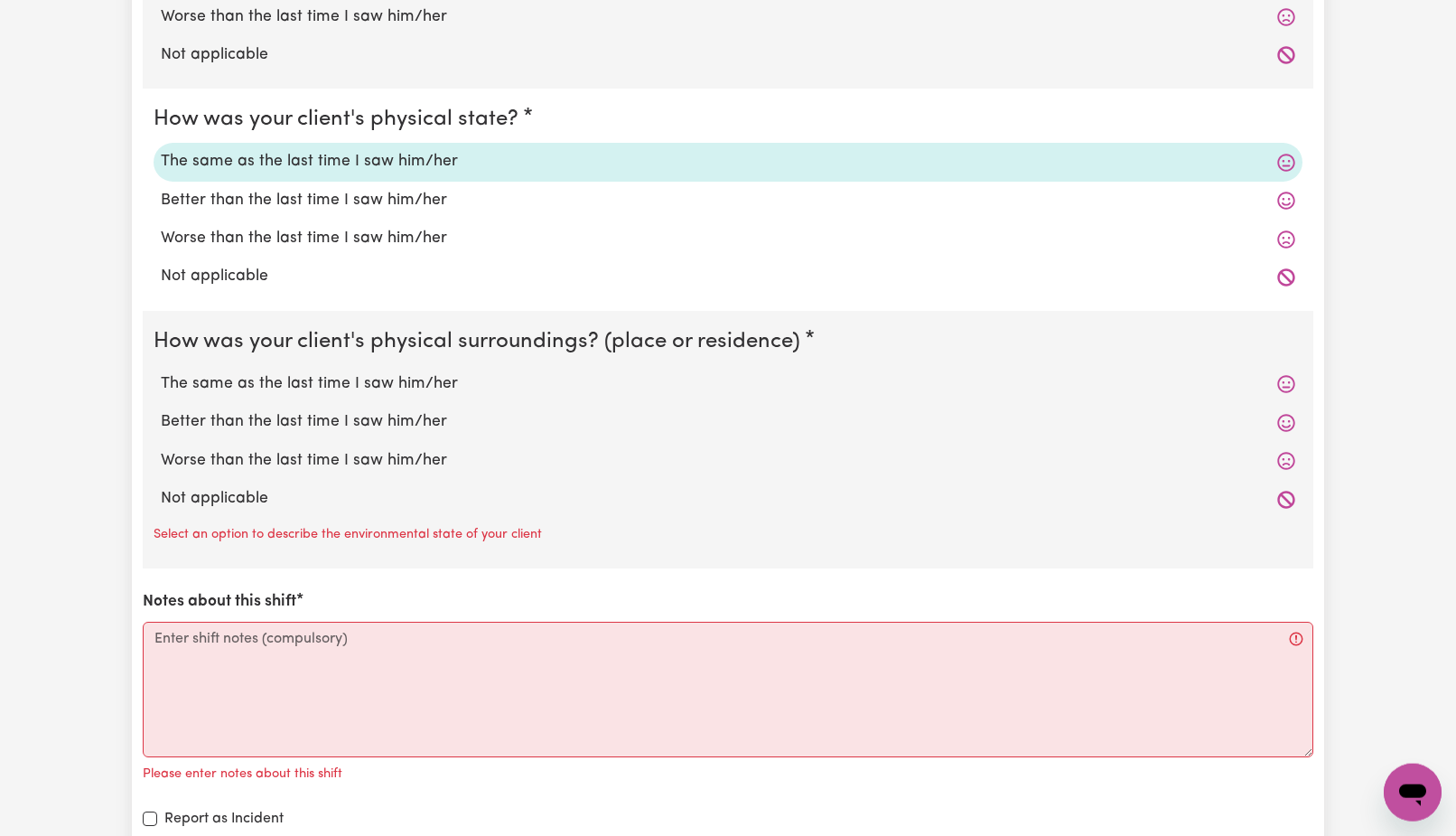
click at [327, 390] on label "The same as the last time I saw him/her" at bounding box center [728, 384] width 1135 height 24
click at [161, 373] on input "The same as the last time I saw him/her" at bounding box center [160, 372] width 1 height 1
radio input "true"
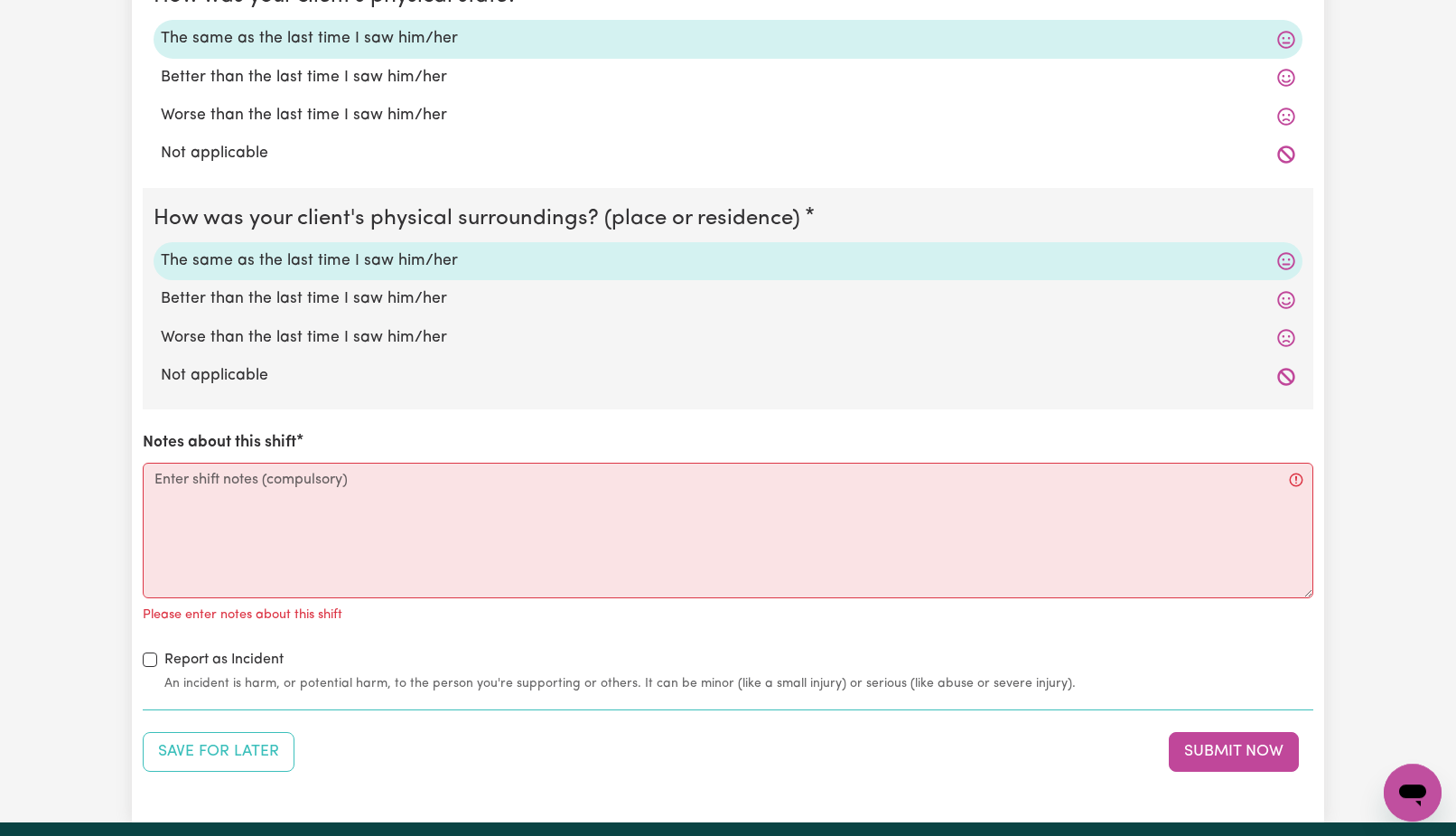
scroll to position [1708, 0]
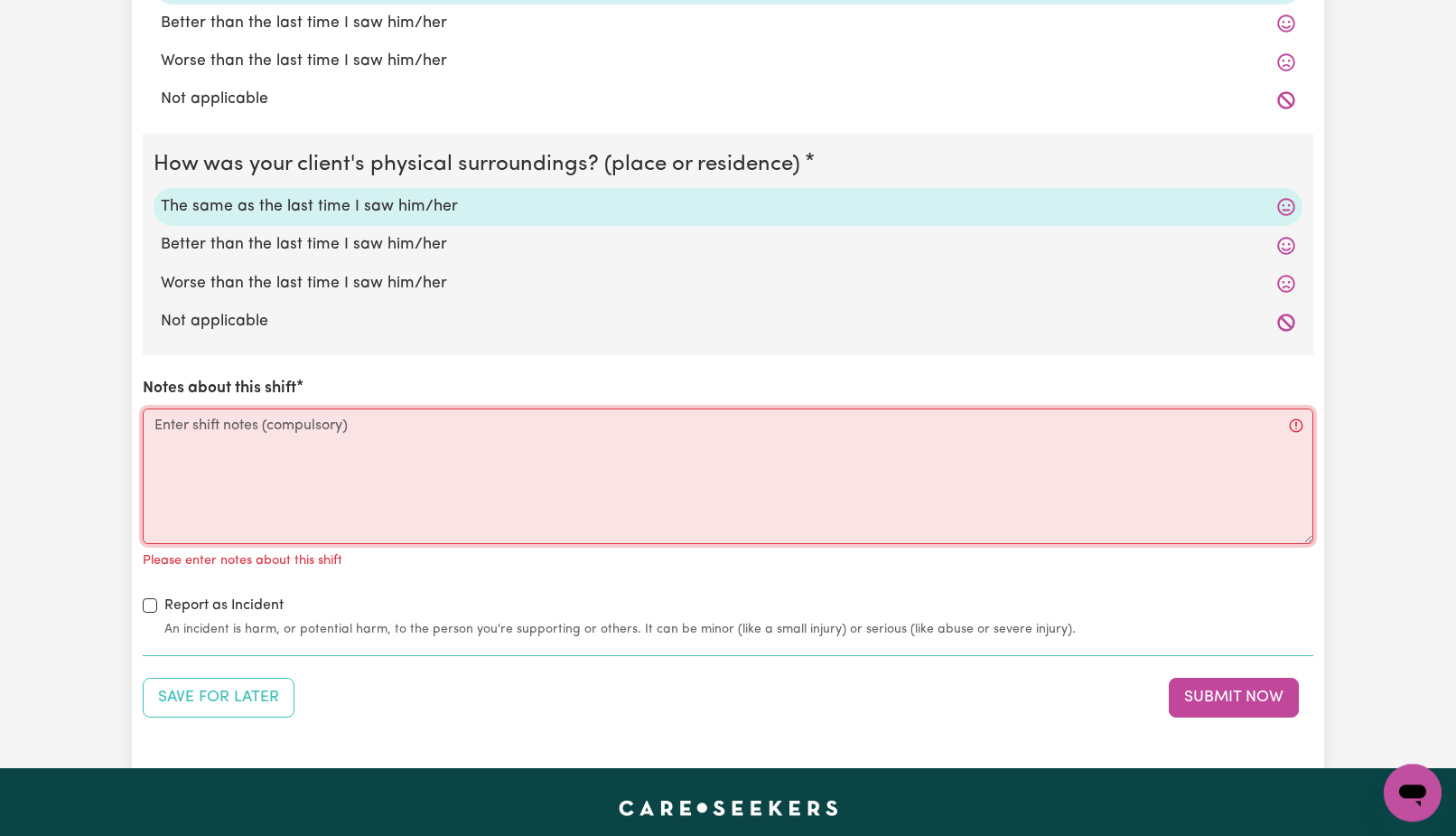
paste textarea "Care provided • Assisted Mrs [PERSON_NAME] with laundry: folded and put away to…"
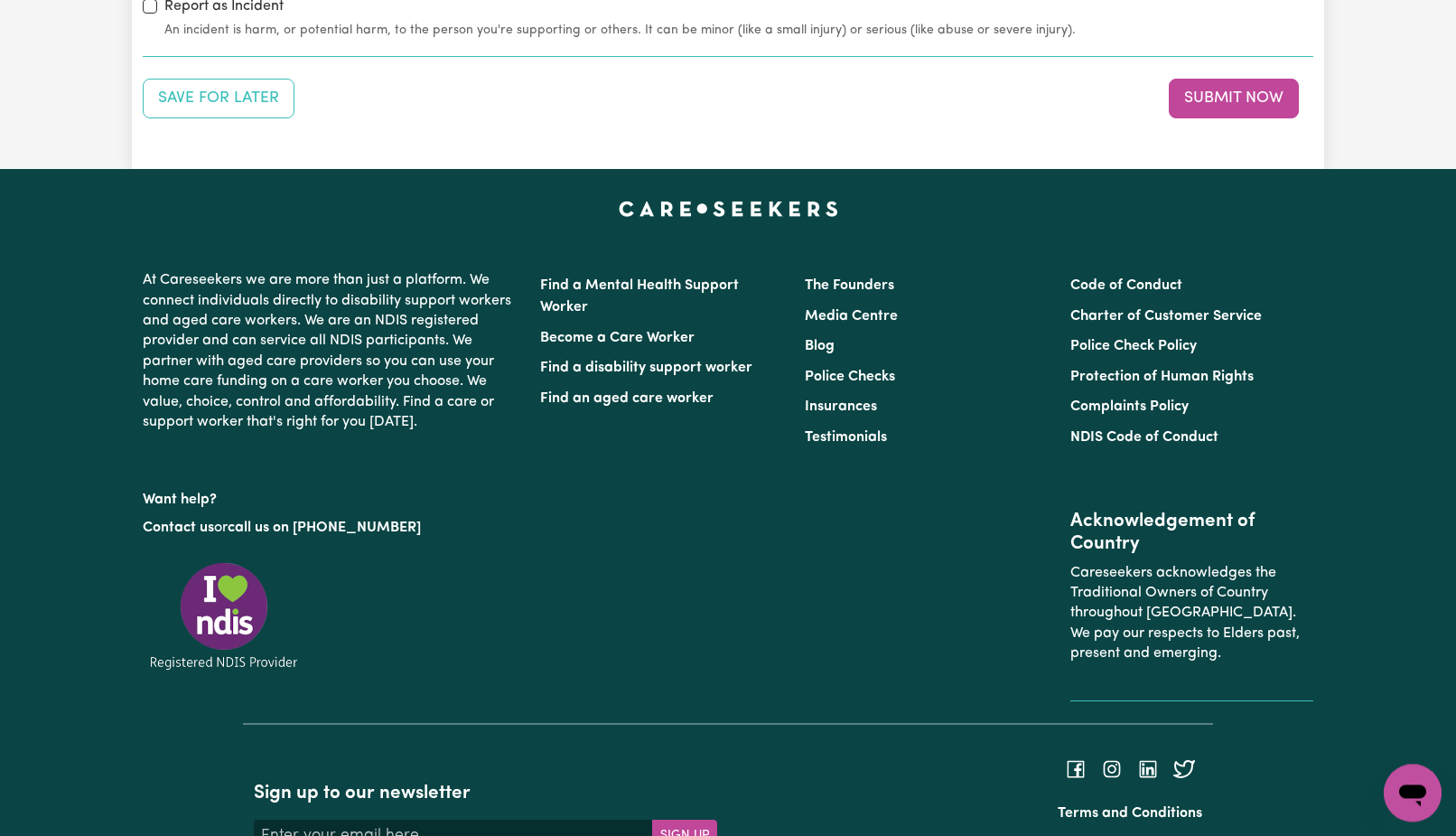
scroll to position [1927, 0]
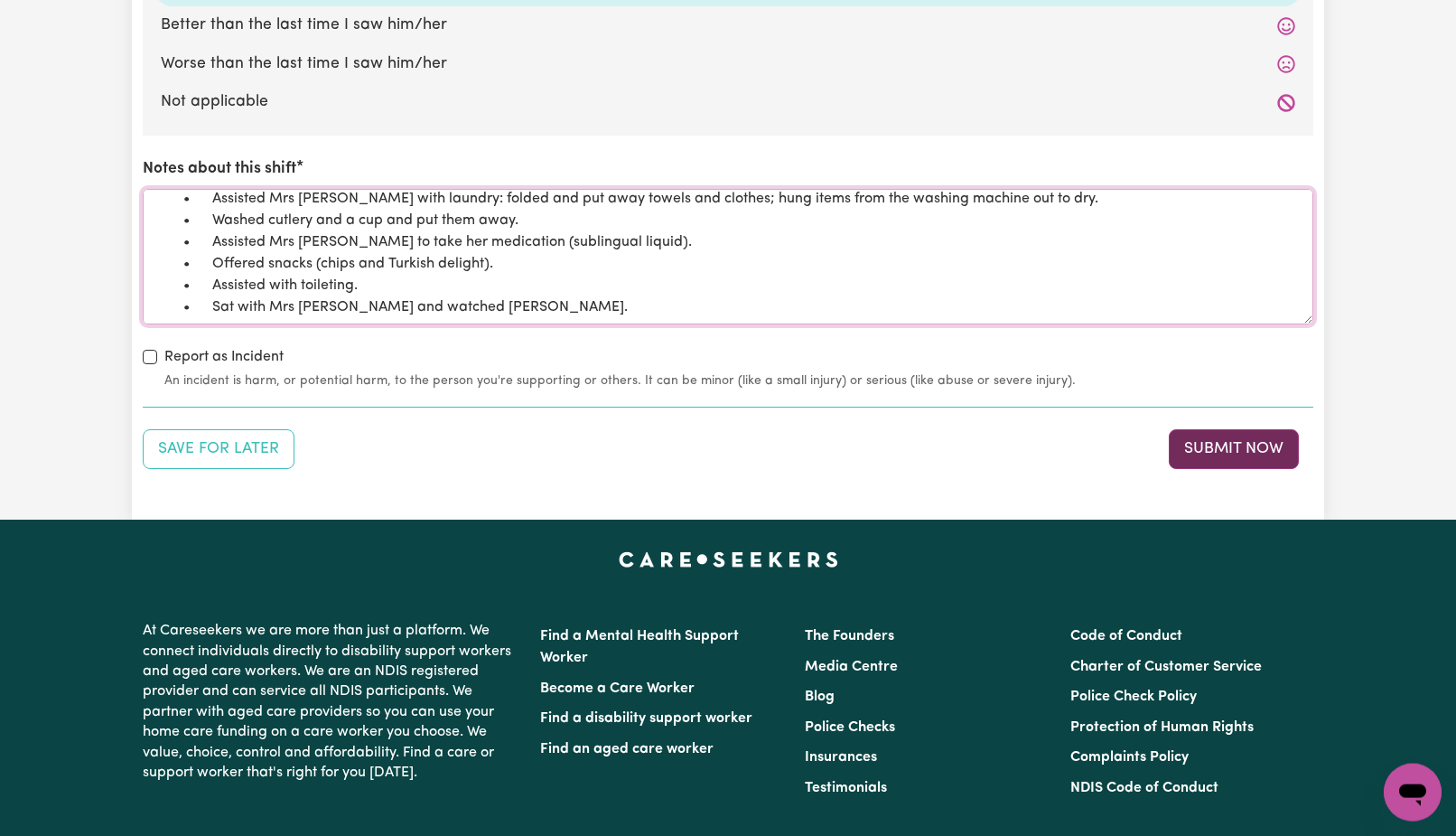
type textarea "Care provided • Assisted Mrs [PERSON_NAME] with laundry: folded and put away to…"
click at [1262, 445] on button "Submit Now" at bounding box center [1234, 449] width 131 height 40
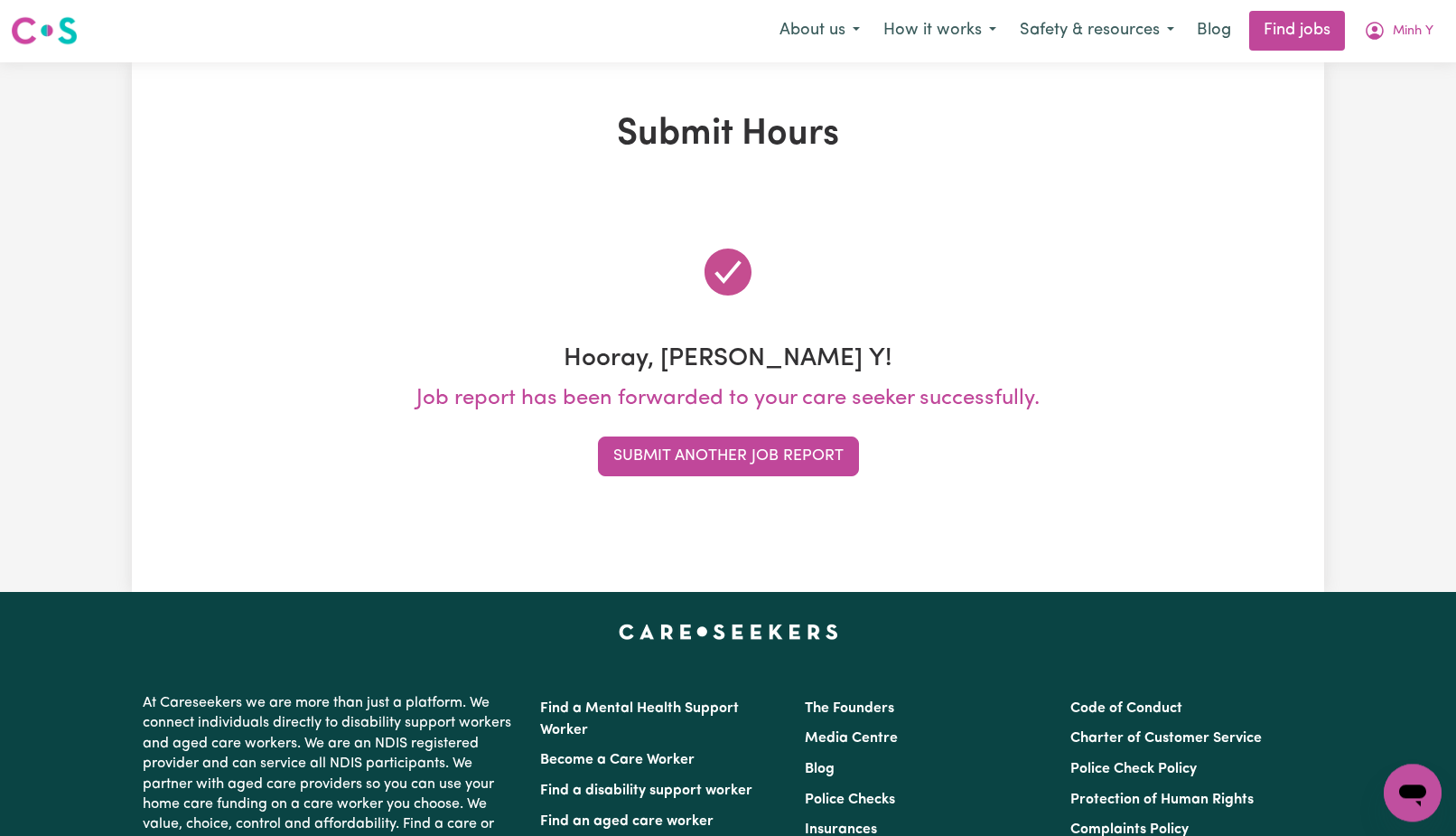
scroll to position [0, 0]
